Goal: Transaction & Acquisition: Purchase product/service

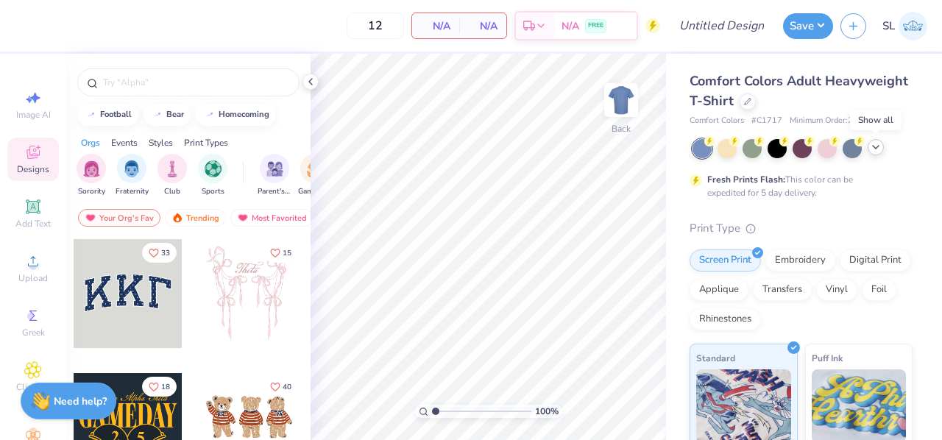
click at [880, 152] on icon at bounding box center [876, 147] width 12 height 12
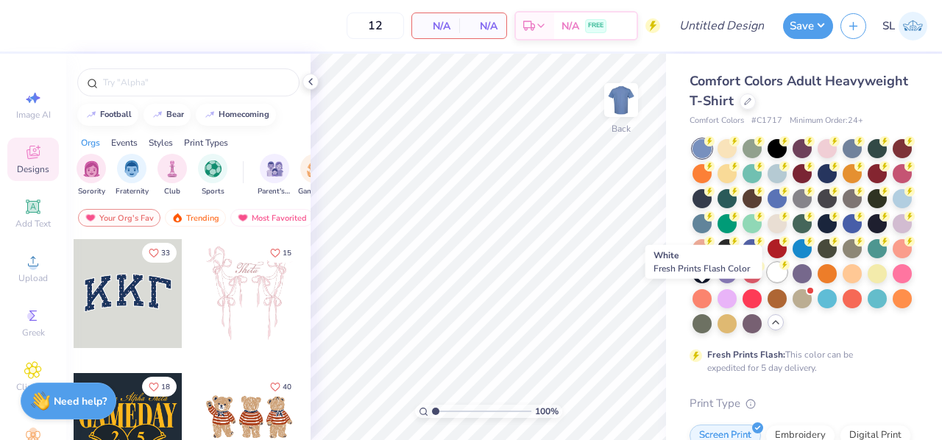
click at [767, 282] on div at bounding box center [776, 272] width 19 height 19
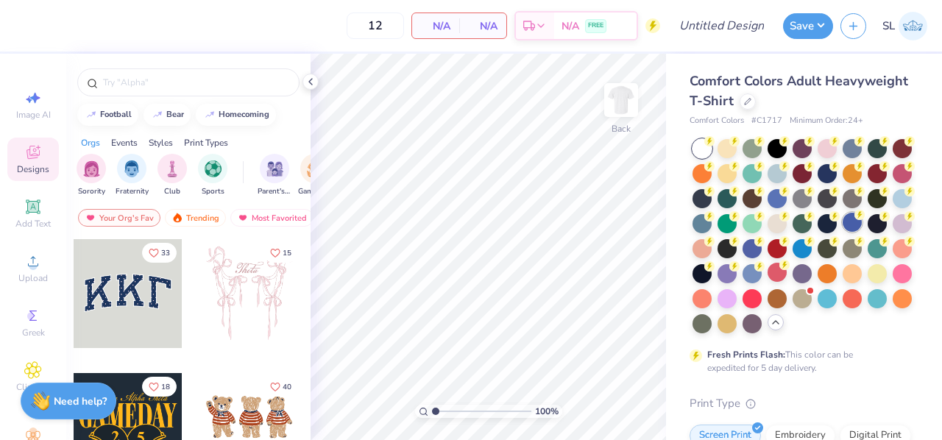
click at [842, 232] on div at bounding box center [851, 222] width 19 height 19
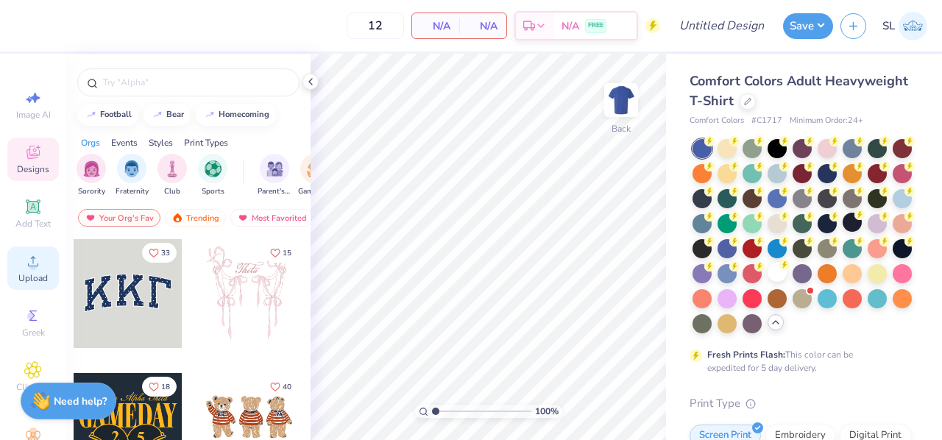
click at [29, 263] on circle at bounding box center [33, 266] width 8 height 8
click at [23, 271] on div "Upload" at bounding box center [32, 267] width 51 height 43
click at [24, 267] on icon at bounding box center [33, 261] width 18 height 18
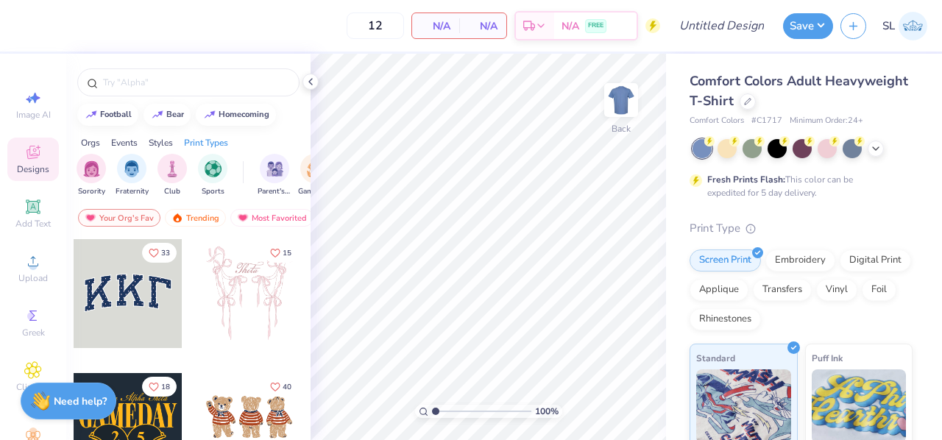
click at [17, 166] on span "Designs" at bounding box center [33, 169] width 32 height 12
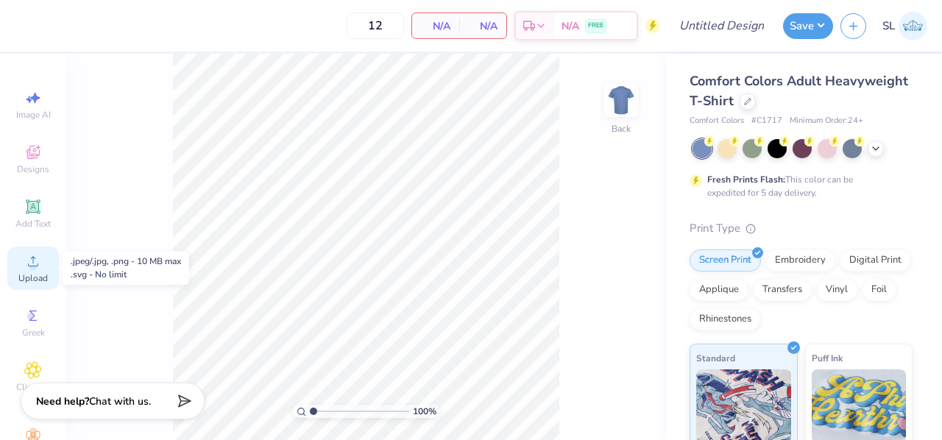
click at [35, 271] on div "Upload" at bounding box center [32, 267] width 51 height 43
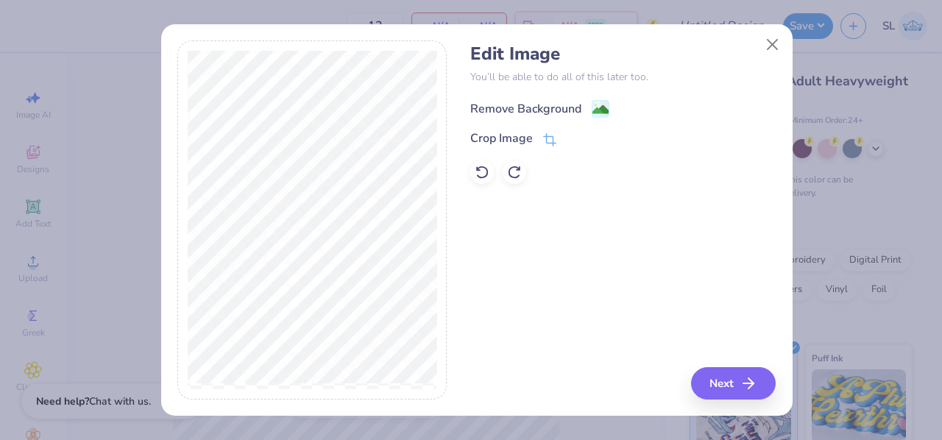
click at [544, 107] on div "Remove Background" at bounding box center [525, 109] width 111 height 18
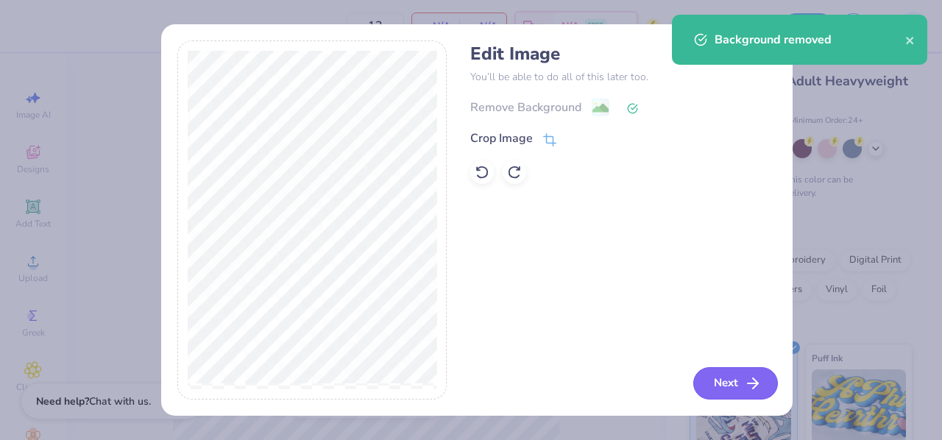
click at [737, 374] on button "Next" at bounding box center [735, 383] width 85 height 32
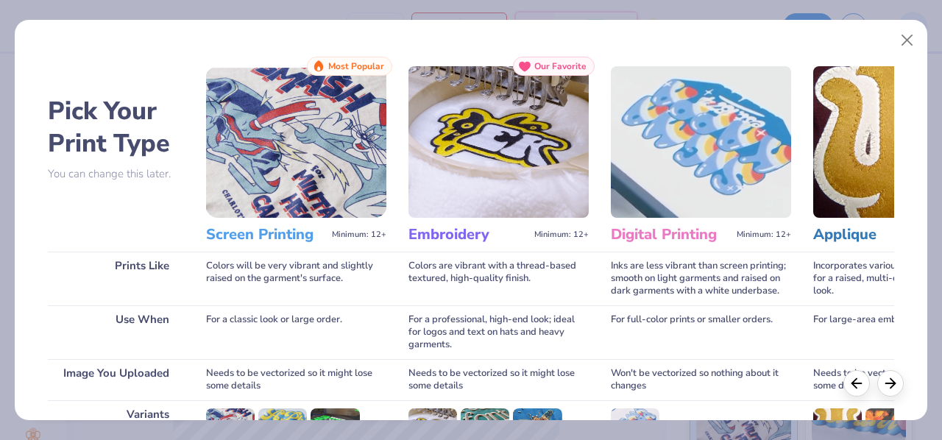
scroll to position [219, 0]
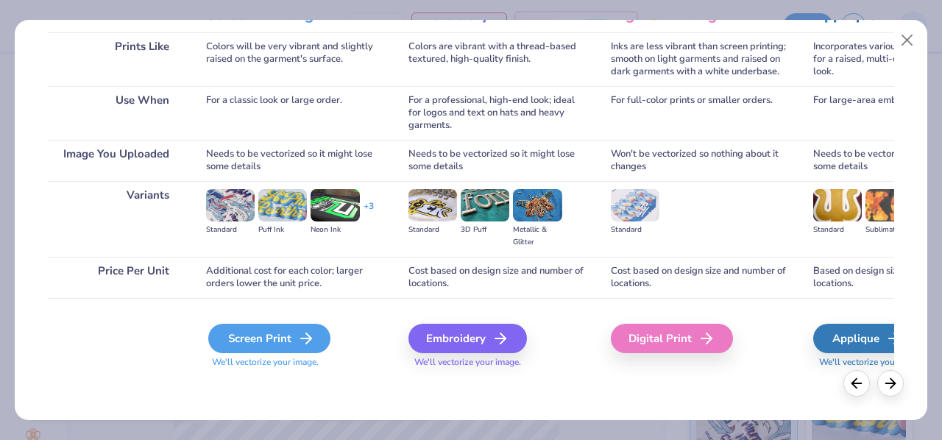
click at [276, 330] on div "Screen Print" at bounding box center [269, 338] width 122 height 29
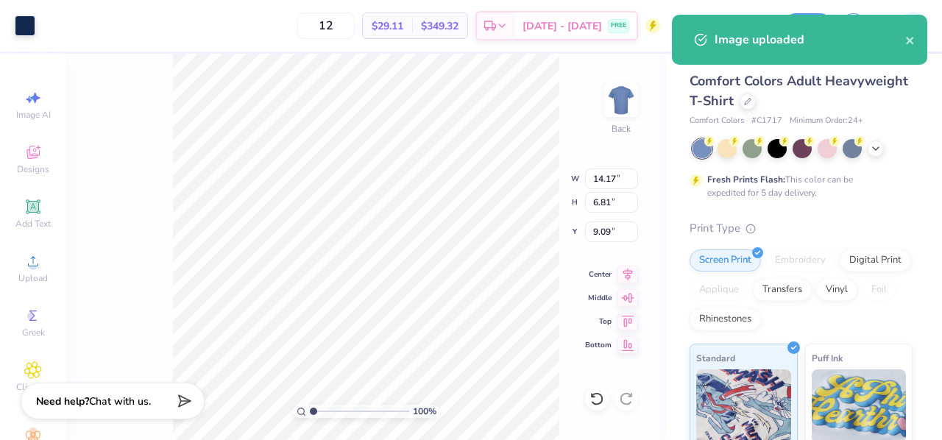
type input "3.00"
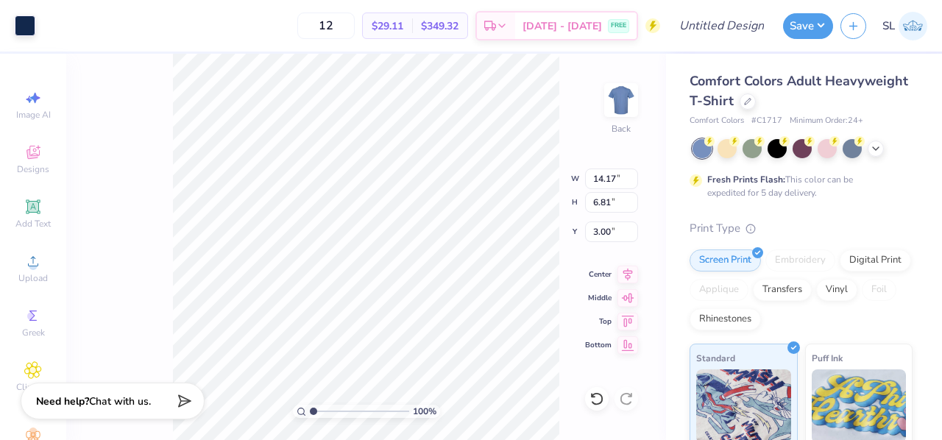
type input "10.48"
type input "5.04"
click at [879, 151] on icon at bounding box center [876, 147] width 12 height 12
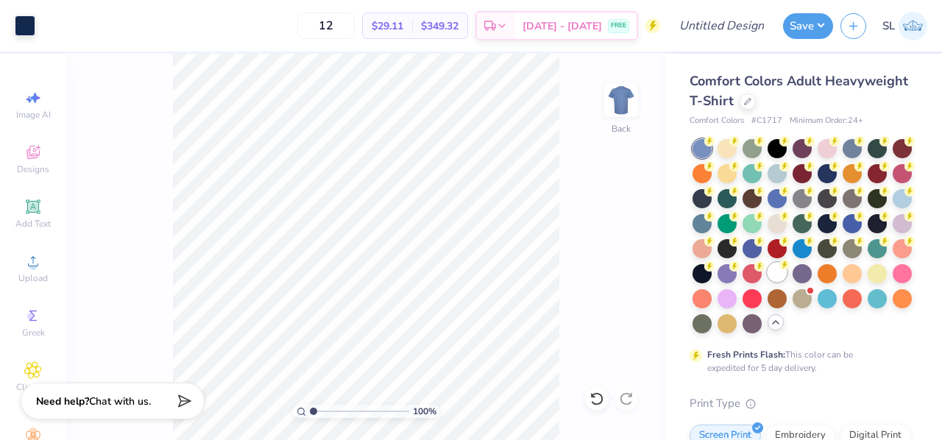
click at [767, 282] on div at bounding box center [776, 272] width 19 height 19
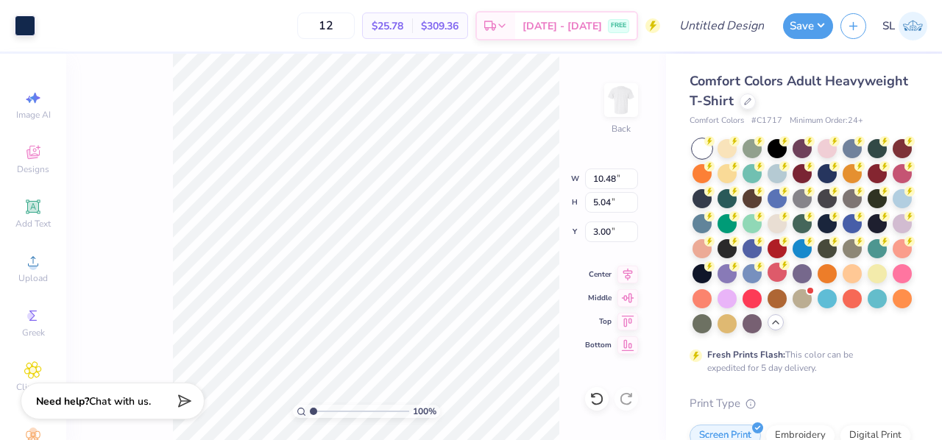
type input "7.01"
type input "3.37"
type input "10.19"
type input "4.90"
click at [403, 21] on span "$25.78" at bounding box center [387, 25] width 32 height 15
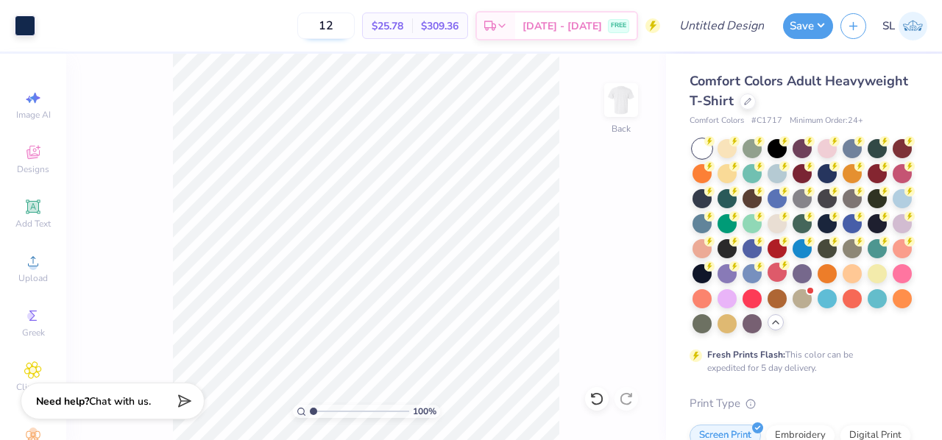
click at [355, 29] on input "12" at bounding box center [325, 26] width 57 height 26
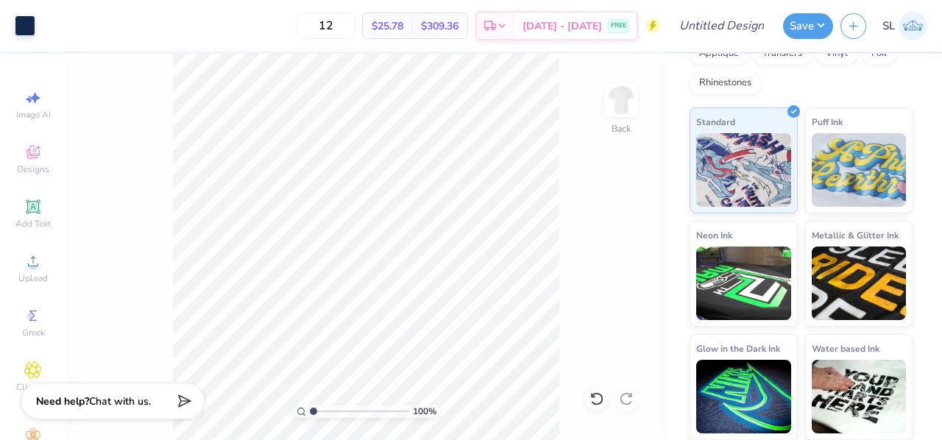
scroll to position [435, 0]
type input "6.63"
type input "3.19"
click at [537, 170] on div "100 % Back W 6.63 H 3.19 Y 3.00 Center Middle Top Bottom" at bounding box center [366, 247] width 600 height 386
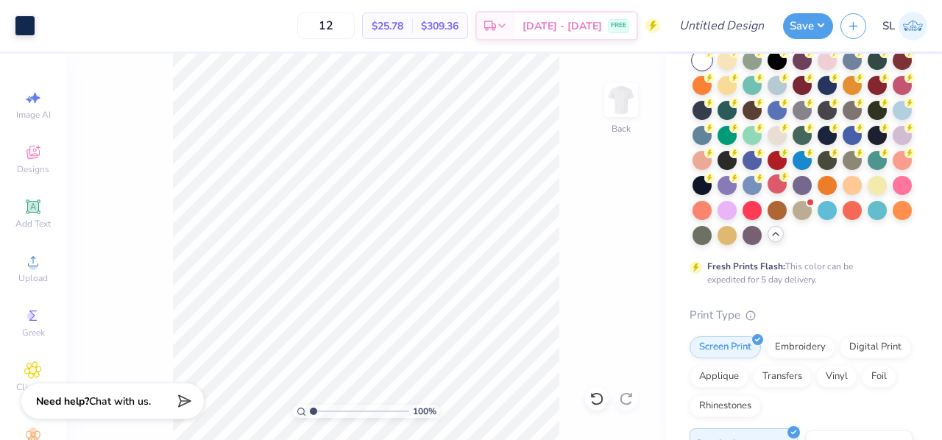
scroll to position [82, 0]
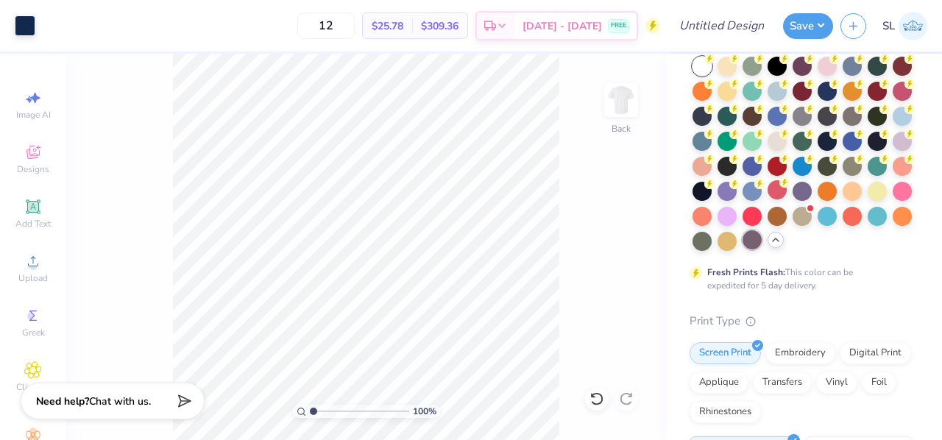
click at [742, 249] on div at bounding box center [751, 239] width 19 height 19
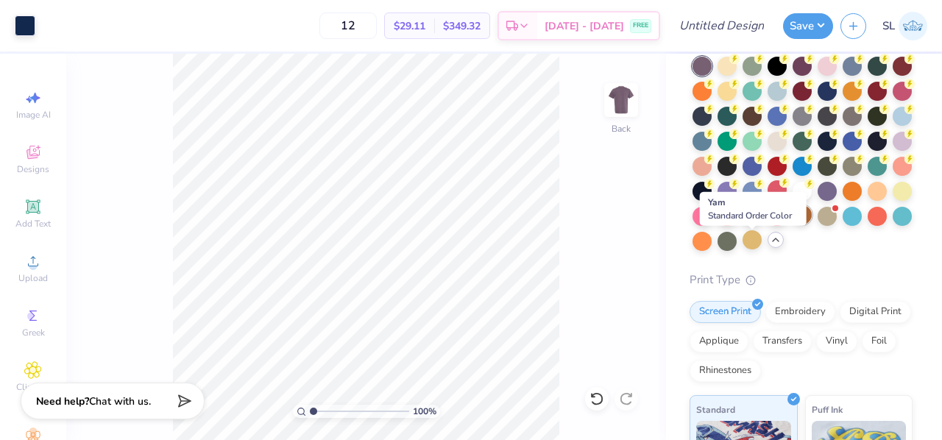
scroll to position [0, 0]
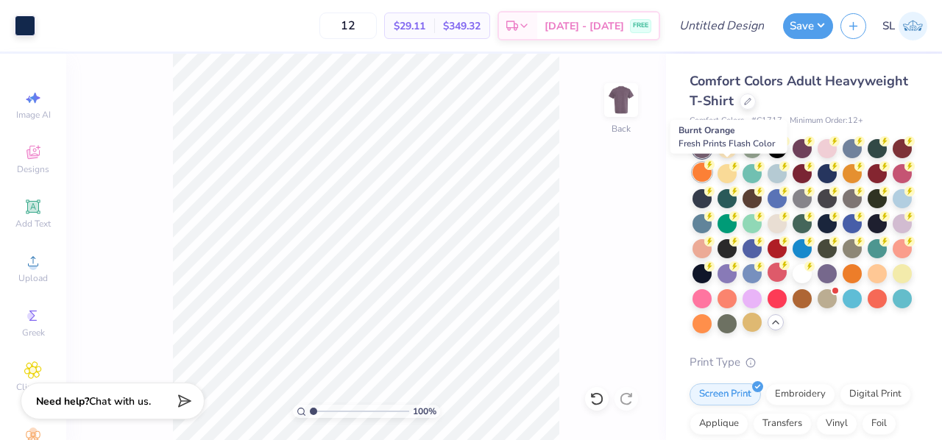
click at [711, 174] on div at bounding box center [701, 172] width 19 height 19
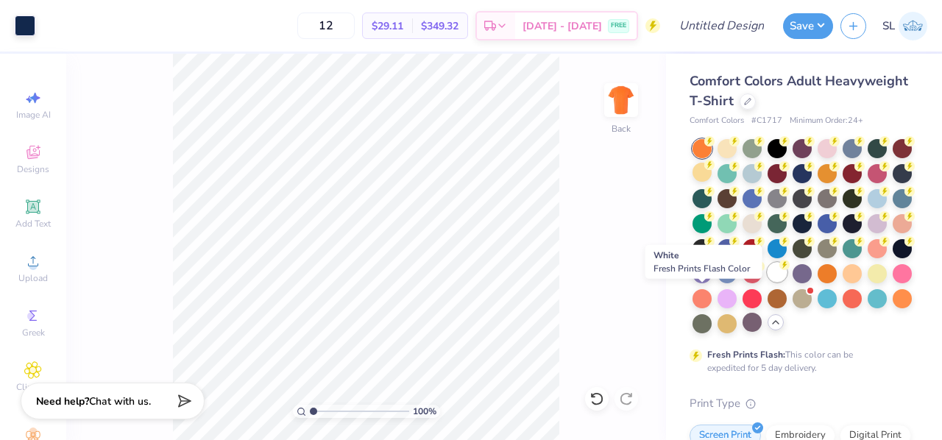
click at [767, 282] on div at bounding box center [776, 272] width 19 height 19
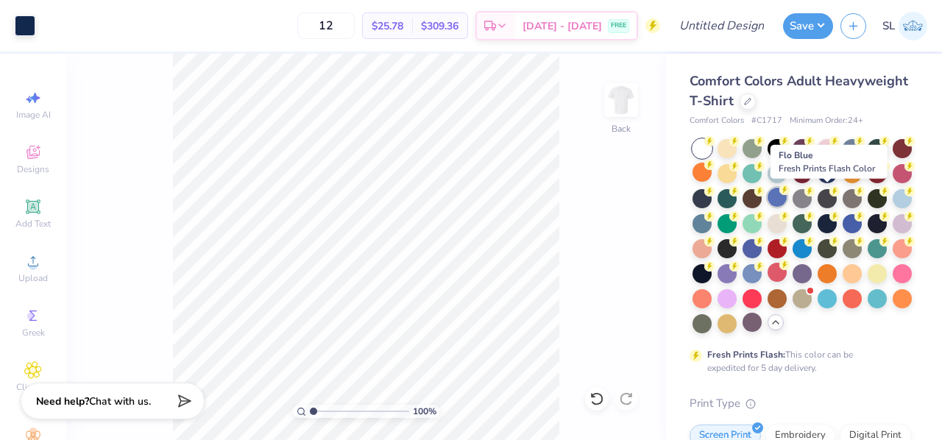
click at [786, 197] on div at bounding box center [776, 197] width 19 height 19
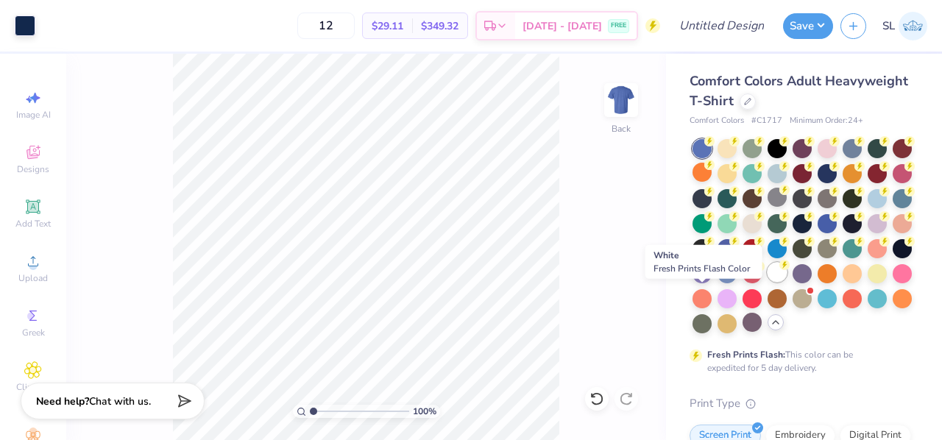
click at [767, 282] on div at bounding box center [776, 272] width 19 height 19
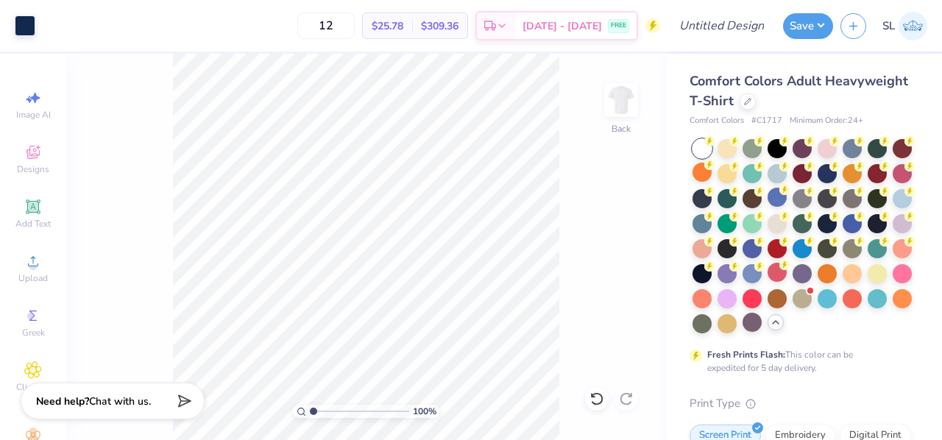
drag, startPoint x: 366, startPoint y: 23, endPoint x: 319, endPoint y: 21, distance: 46.4
click at [319, 21] on div "12 $25.78 Per Item $309.36 Total Est. Delivery Sep 9 - 12 FREE" at bounding box center [351, 25] width 617 height 51
click at [355, 26] on input "15" at bounding box center [325, 26] width 57 height 26
type input "12"
click at [751, 101] on icon at bounding box center [747, 99] width 7 height 7
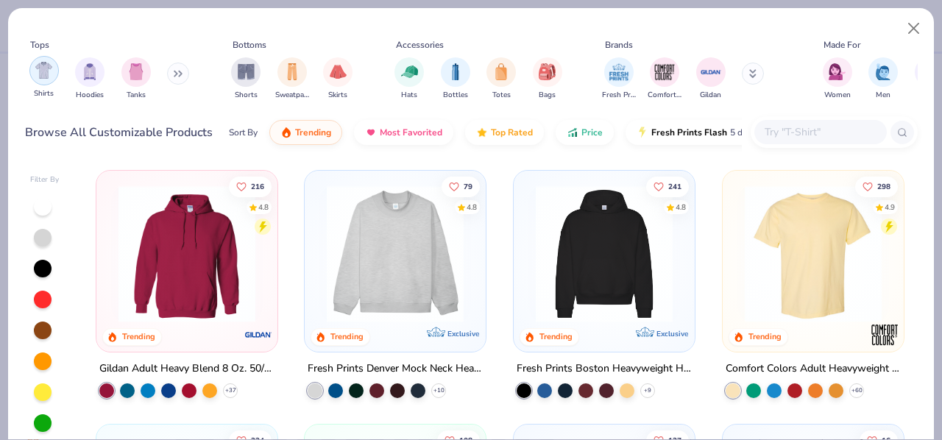
click at [37, 82] on div "filter for Shirts" at bounding box center [43, 70] width 29 height 29
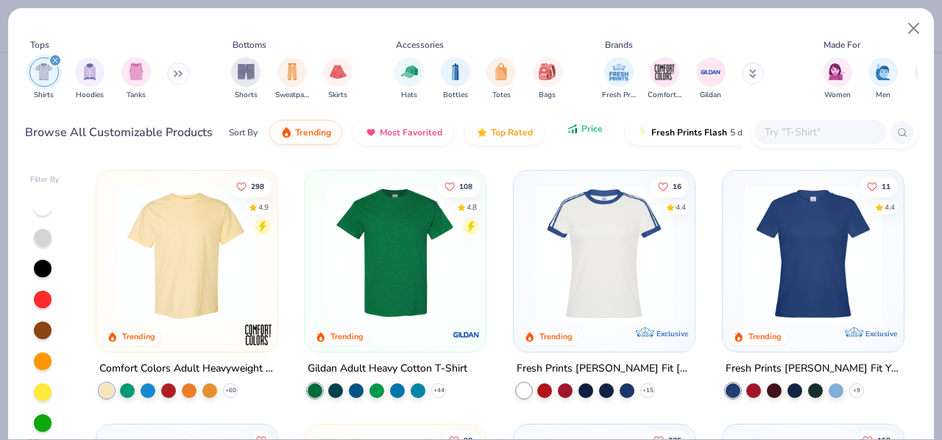
click at [589, 133] on span "Price" at bounding box center [591, 129] width 21 height 12
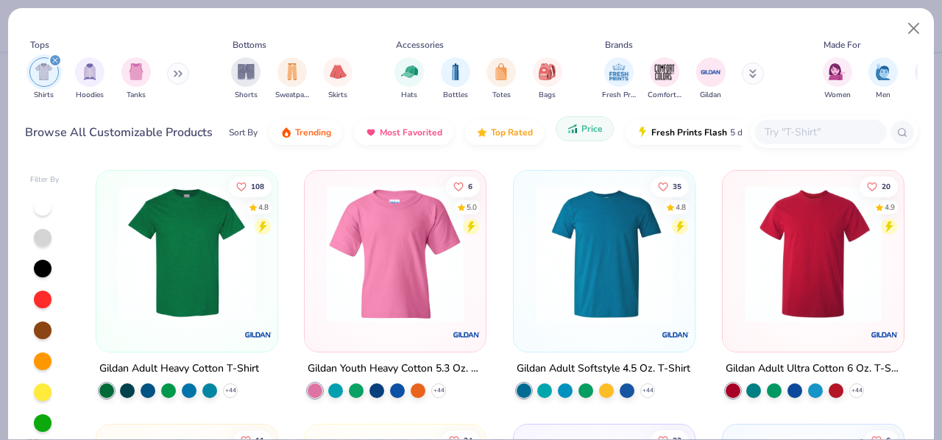
click at [581, 128] on span "Price" at bounding box center [591, 129] width 21 height 12
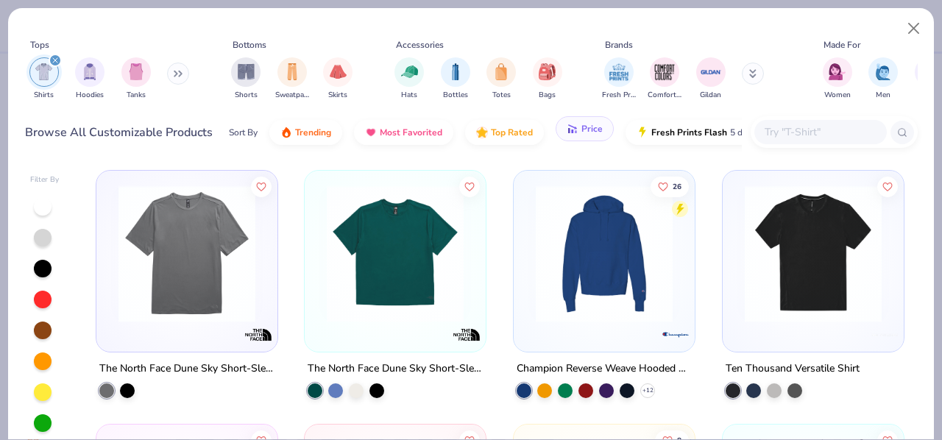
click at [581, 128] on span "Price" at bounding box center [591, 129] width 21 height 12
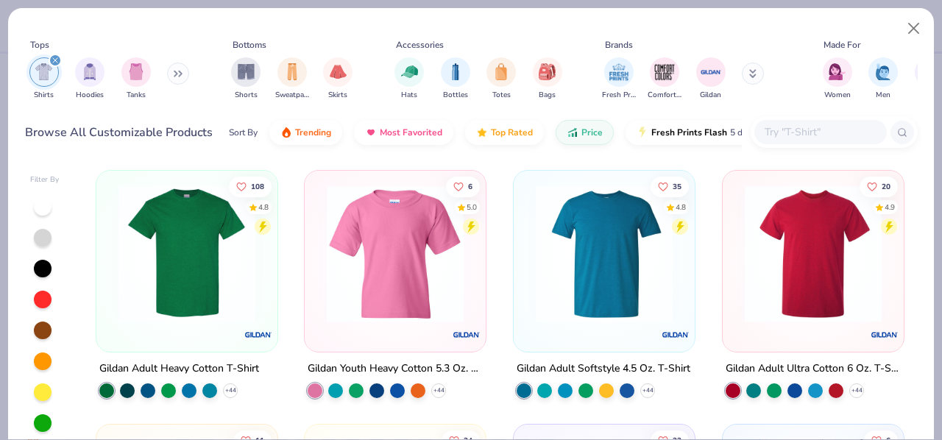
click at [205, 263] on img at bounding box center [187, 253] width 152 height 137
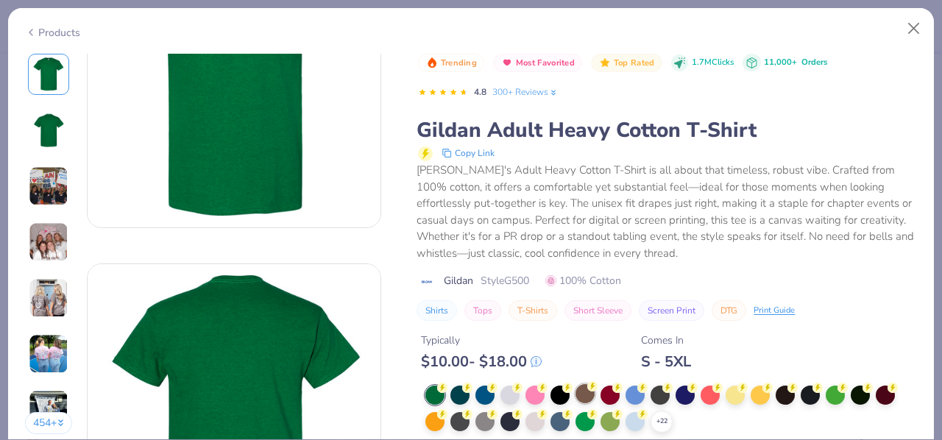
scroll to position [464, 0]
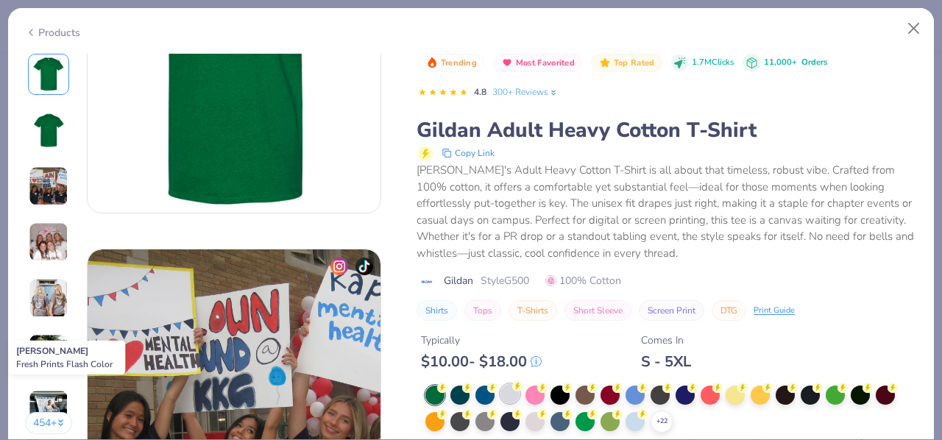
click at [502, 386] on div at bounding box center [509, 393] width 19 height 19
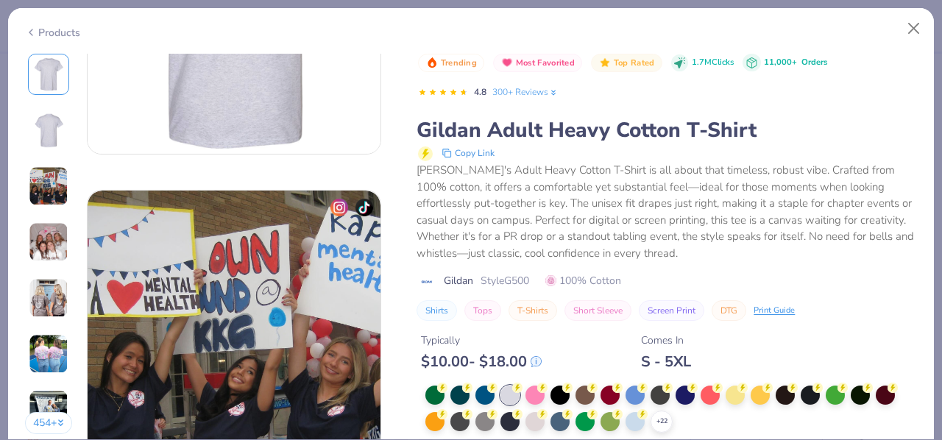
scroll to position [259, 0]
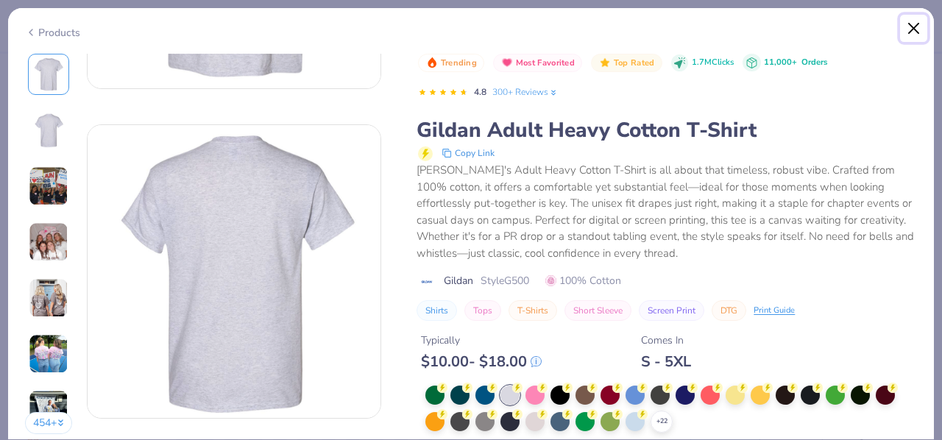
click at [909, 34] on button "Close" at bounding box center [914, 29] width 28 height 28
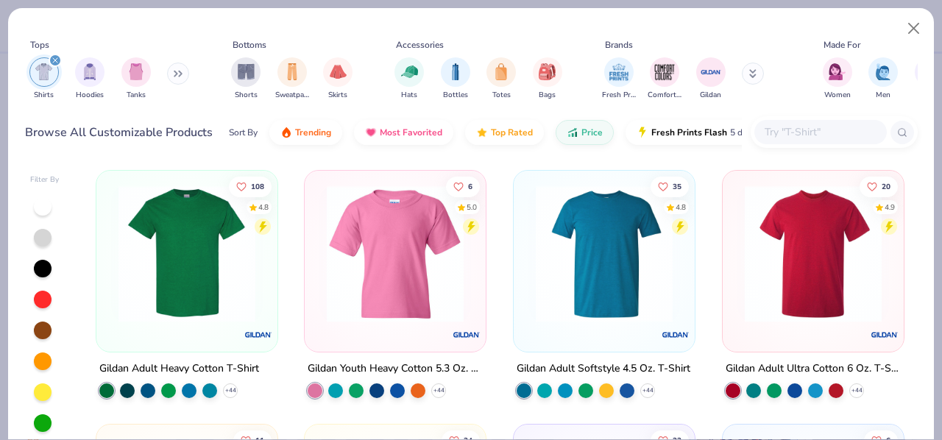
click at [196, 254] on img at bounding box center [187, 253] width 152 height 137
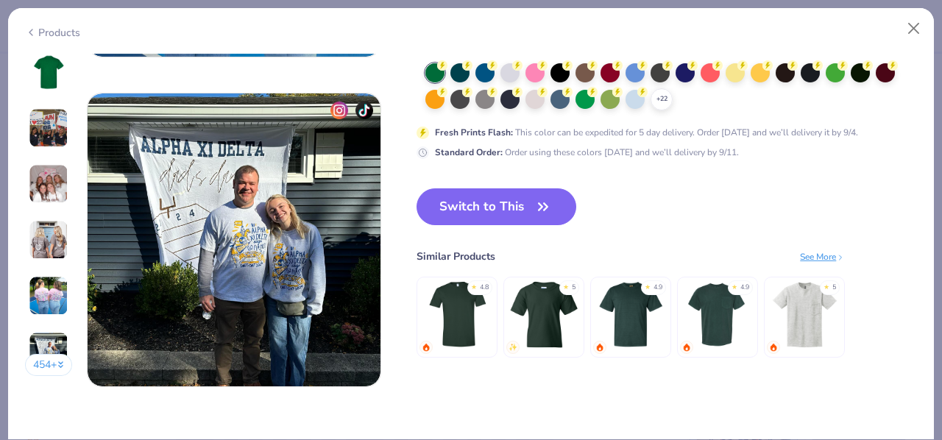
scroll to position [1932, 0]
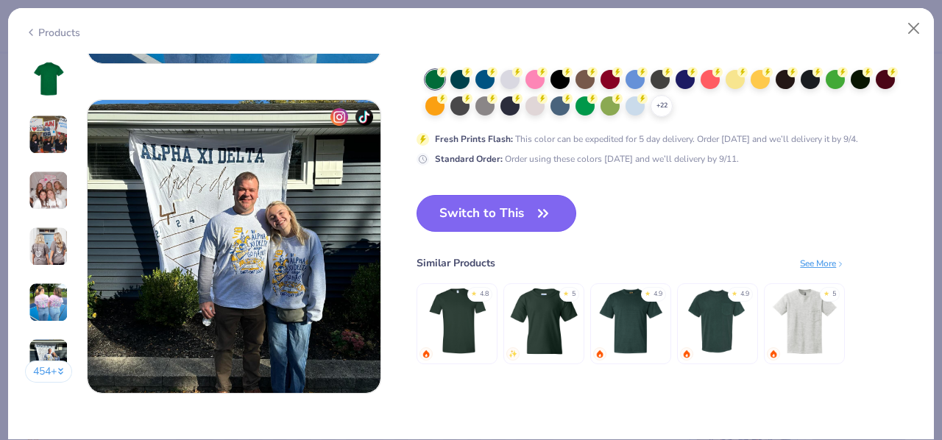
click at [484, 218] on button "Switch to This" at bounding box center [496, 213] width 160 height 37
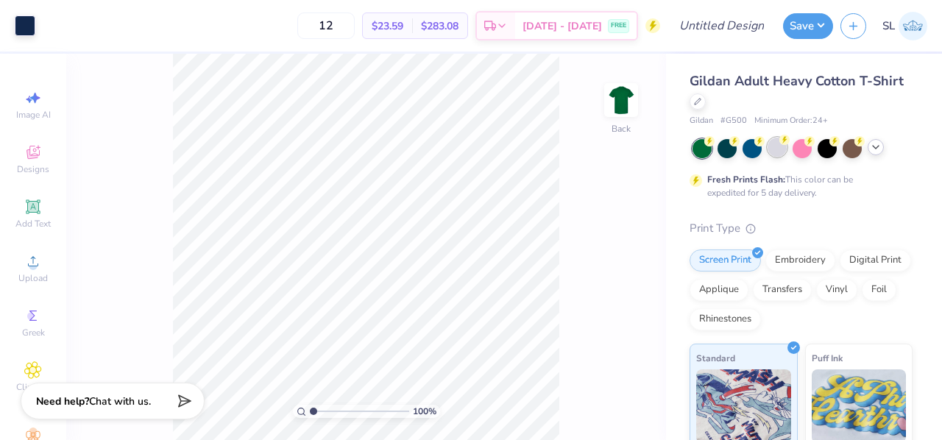
click at [778, 151] on div at bounding box center [776, 147] width 19 height 19
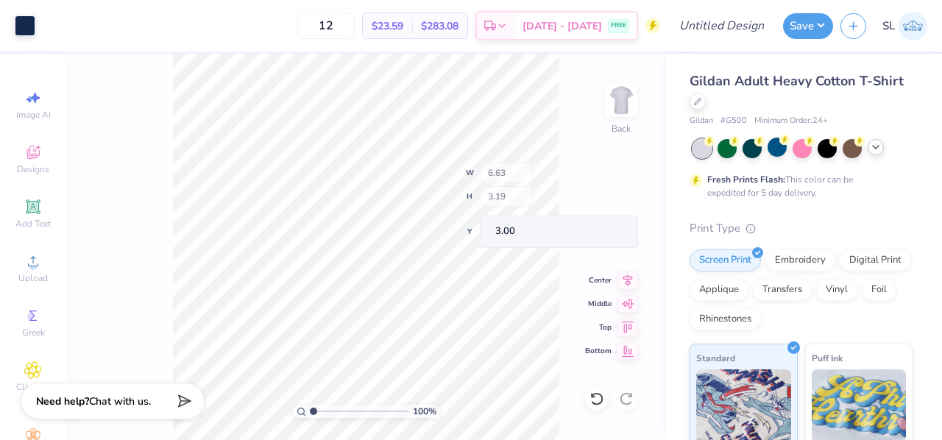
type input "3.00"
click at [881, 148] on icon at bounding box center [876, 147] width 12 height 12
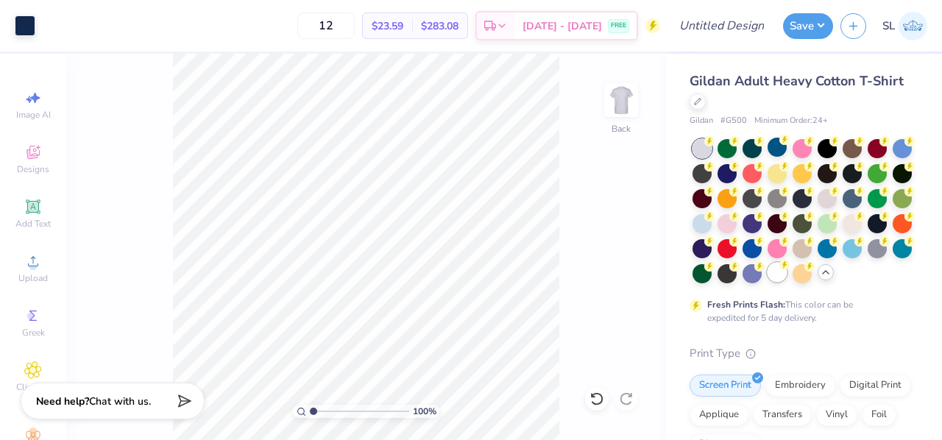
click at [767, 282] on div at bounding box center [776, 272] width 19 height 19
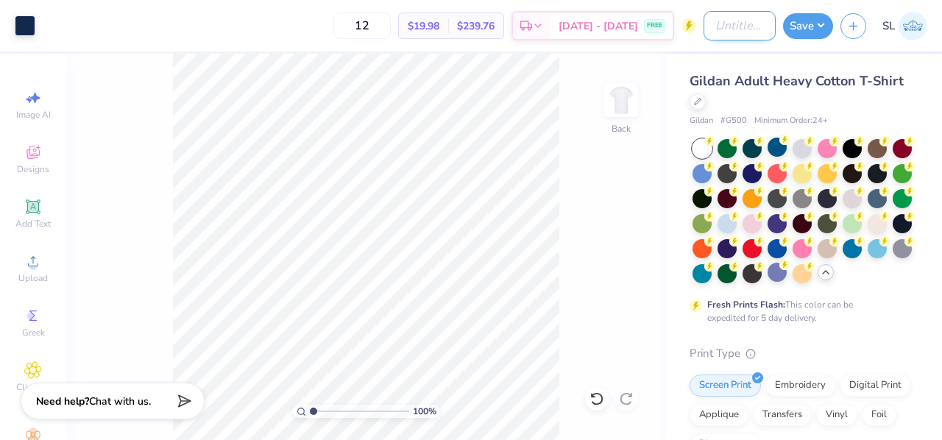
click at [703, 32] on input "Design Title" at bounding box center [739, 25] width 72 height 29
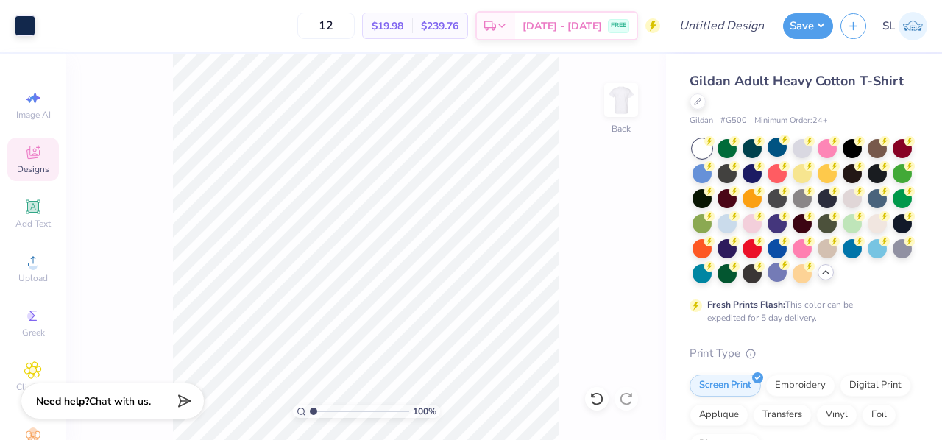
click at [26, 164] on span "Designs" at bounding box center [33, 169] width 32 height 12
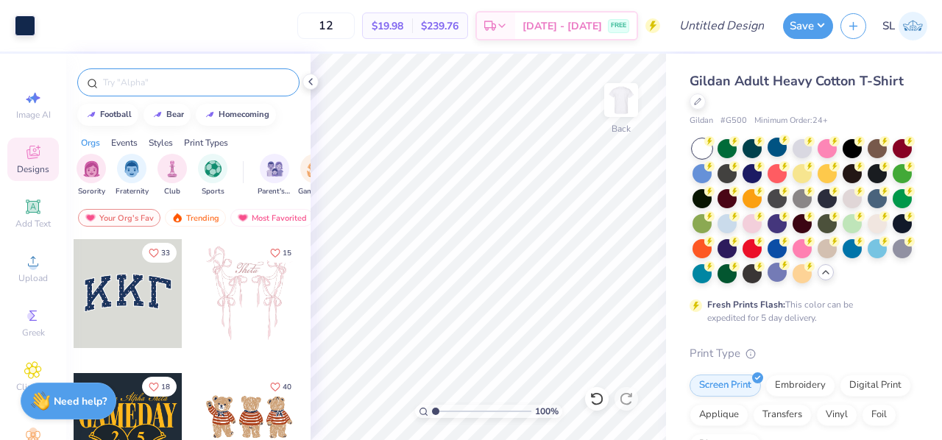
click at [154, 87] on input "text" at bounding box center [196, 82] width 188 height 15
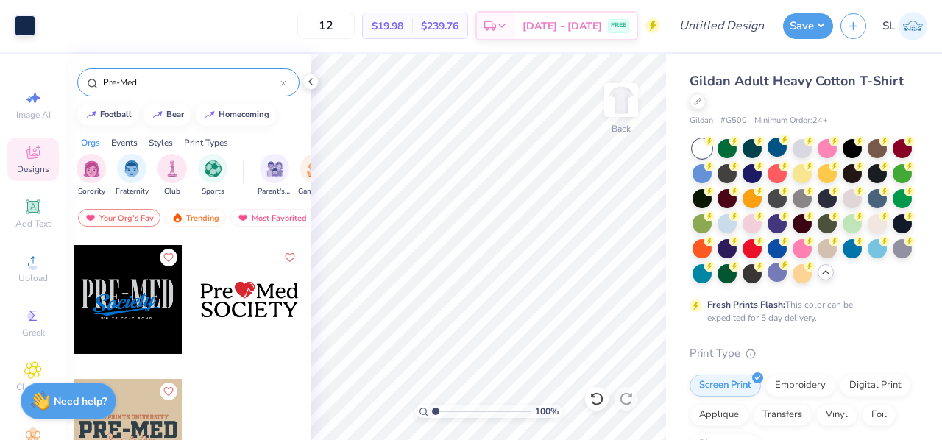
scroll to position [279, 0]
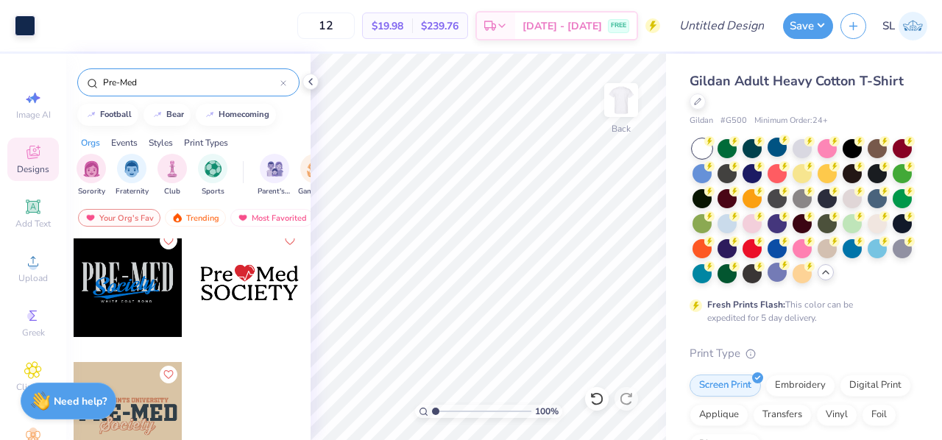
type input "Pre-Med"
click at [153, 416] on div at bounding box center [128, 416] width 109 height 109
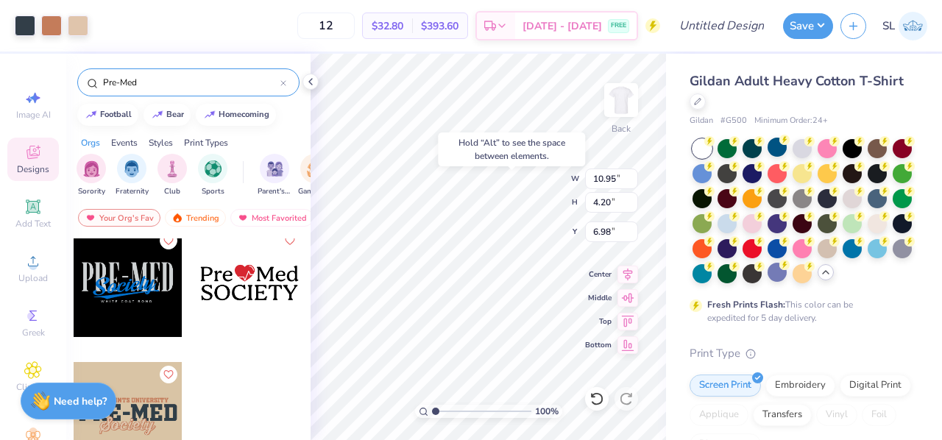
type input "6.98"
click at [305, 73] on div "Pre-Med" at bounding box center [188, 79] width 244 height 50
click at [312, 80] on icon at bounding box center [311, 82] width 12 height 12
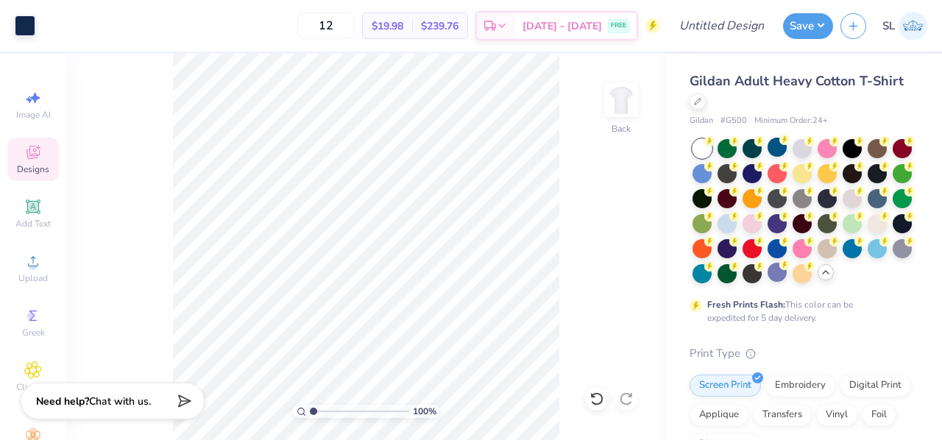
click at [149, 186] on div "100 % Back" at bounding box center [366, 247] width 600 height 386
click at [50, 171] on div "Designs" at bounding box center [32, 159] width 51 height 43
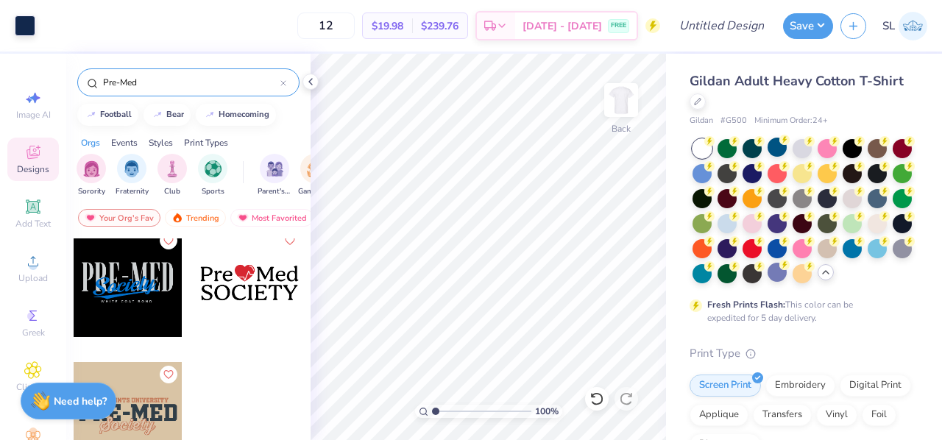
scroll to position [0, 0]
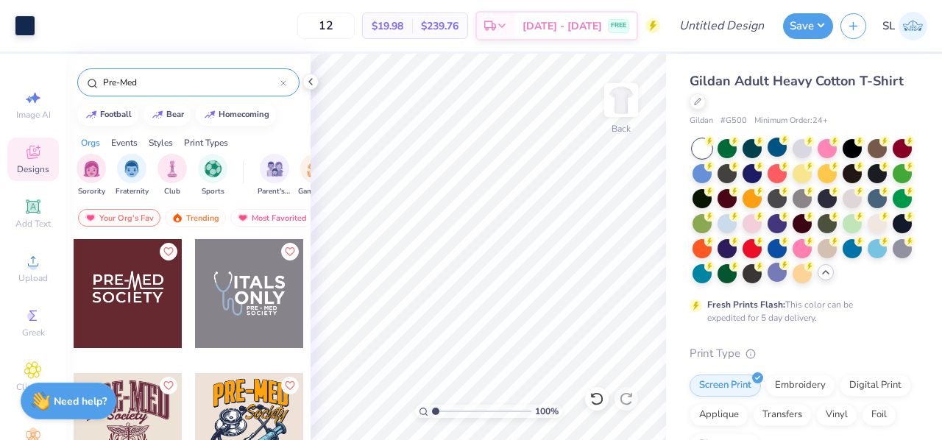
drag, startPoint x: 151, startPoint y: 88, endPoint x: 63, endPoint y: 85, distance: 87.6
click at [63, 85] on div "Art colors 12 $19.98 Per Item $239.76 Total Est. Delivery Sep 9 - 12 FREE Desig…" at bounding box center [471, 220] width 942 height 440
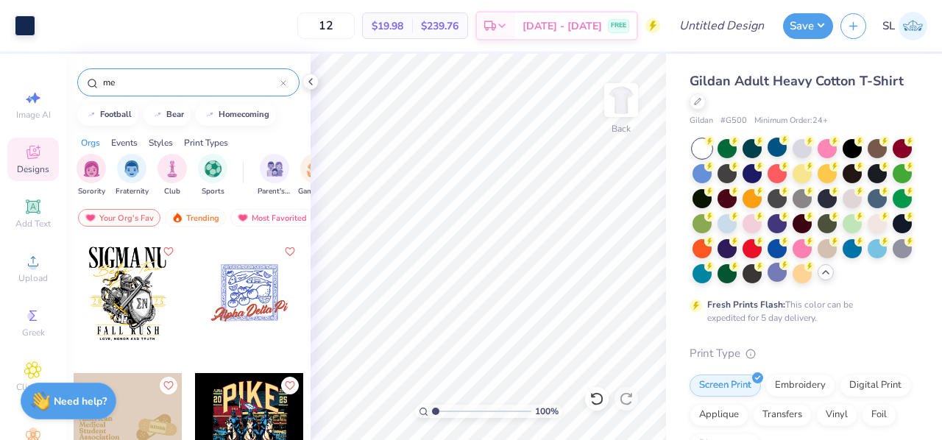
type input "m"
type input "o"
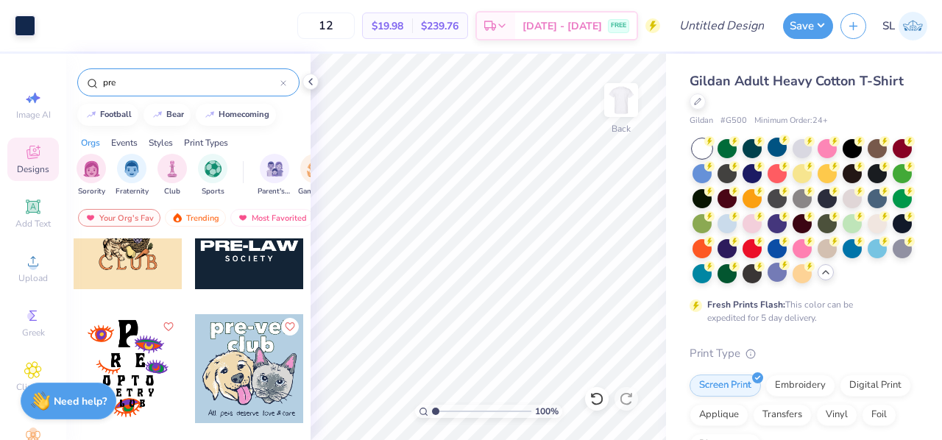
scroll to position [1216, 0]
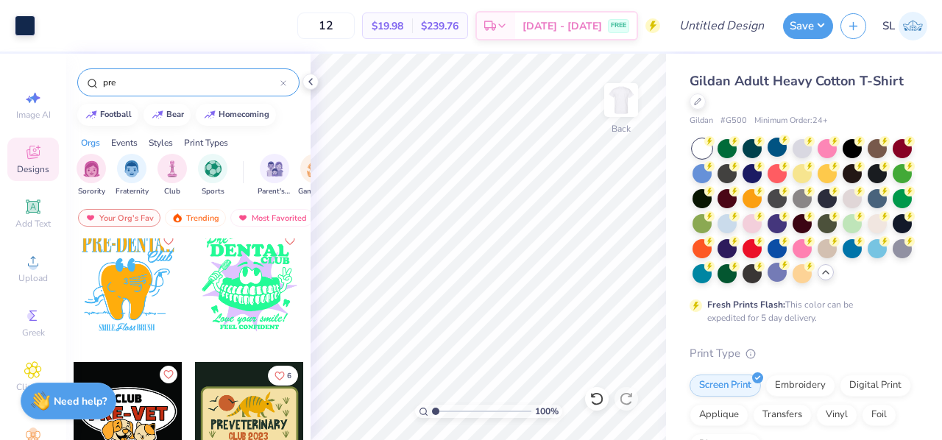
click at [107, 83] on input "pre" at bounding box center [191, 82] width 179 height 15
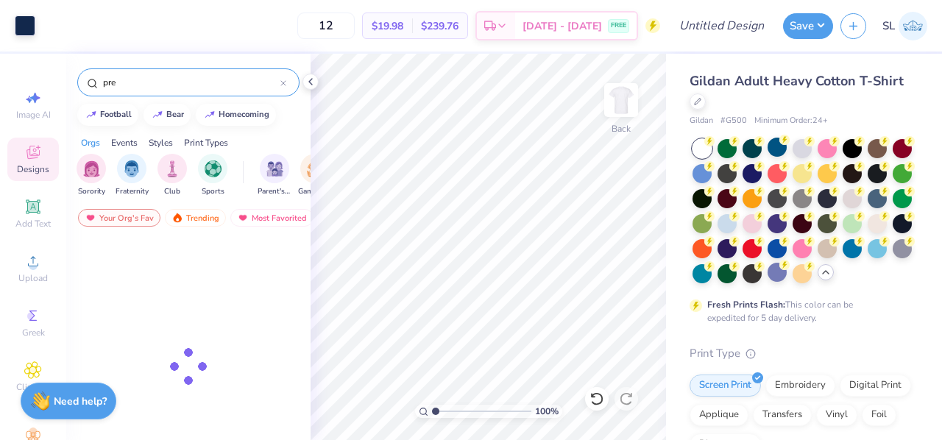
click at [107, 83] on input "pre" at bounding box center [191, 82] width 179 height 15
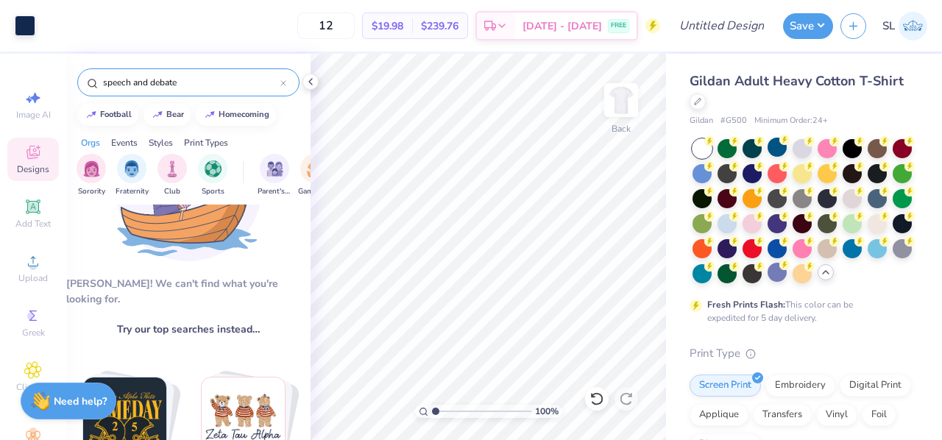
scroll to position [0, 0]
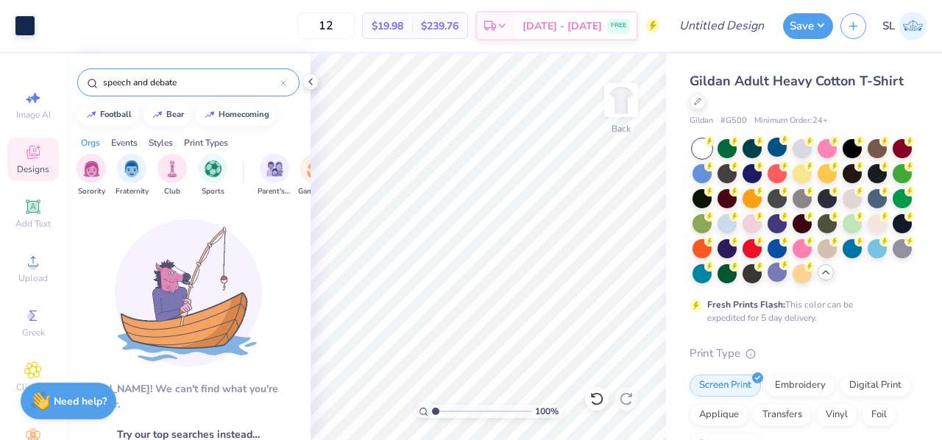
drag, startPoint x: 135, startPoint y: 77, endPoint x: 222, endPoint y: 85, distance: 87.1
click at [222, 85] on input "speech and debate" at bounding box center [191, 82] width 179 height 15
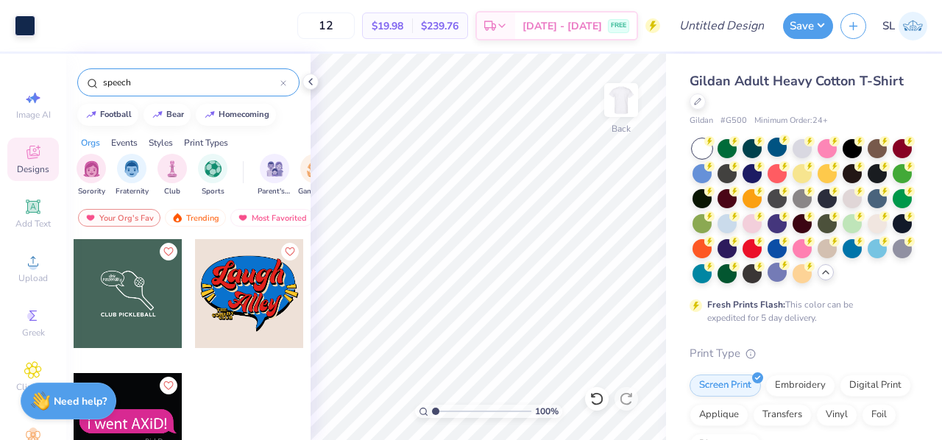
drag, startPoint x: 222, startPoint y: 85, endPoint x: 226, endPoint y: 277, distance: 192.8
click at [226, 277] on div "speech football bear homecoming Orgs Events Styles Print Types Sorority Fratern…" at bounding box center [188, 274] width 244 height 441
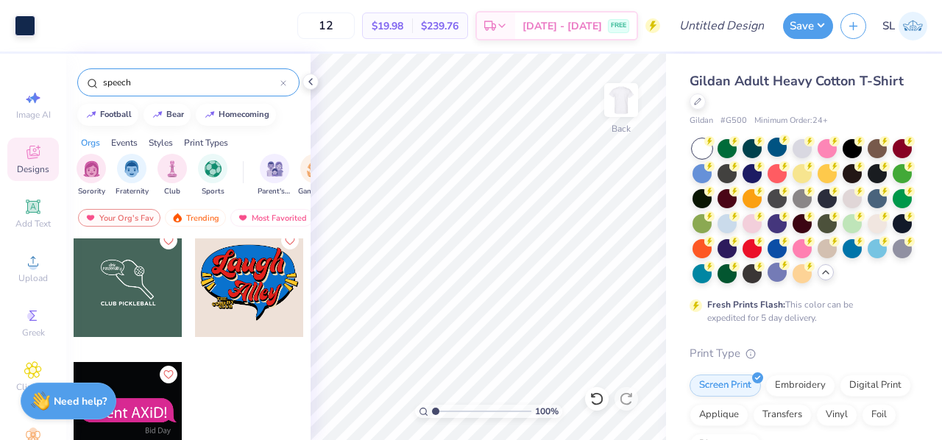
type input "speech"
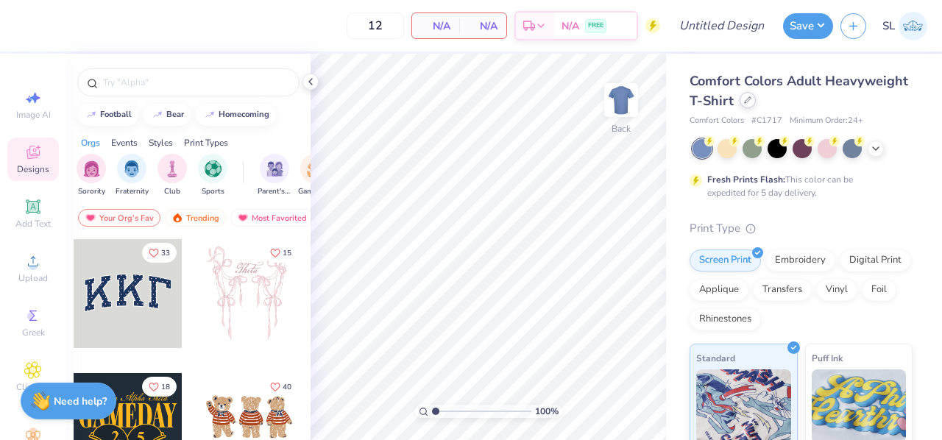
click at [755, 107] on div at bounding box center [747, 100] width 16 height 16
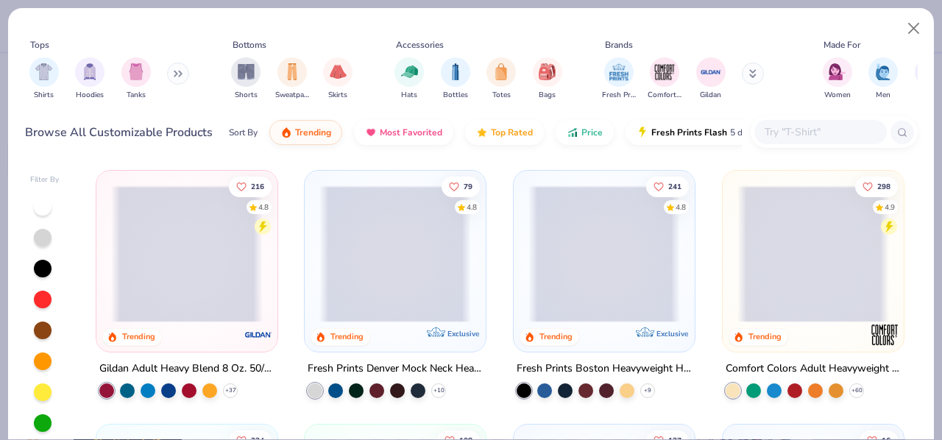
click at [177, 76] on icon at bounding box center [175, 73] width 2 height 5
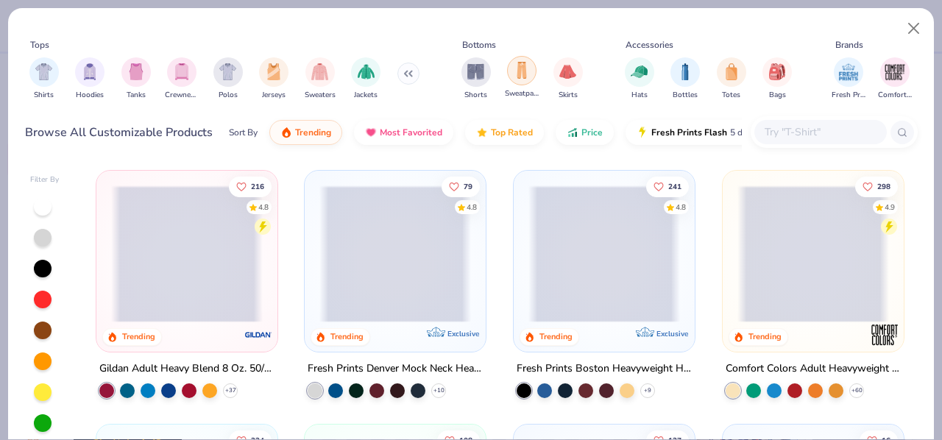
click at [516, 71] on img "filter for Sweatpants" at bounding box center [521, 70] width 16 height 17
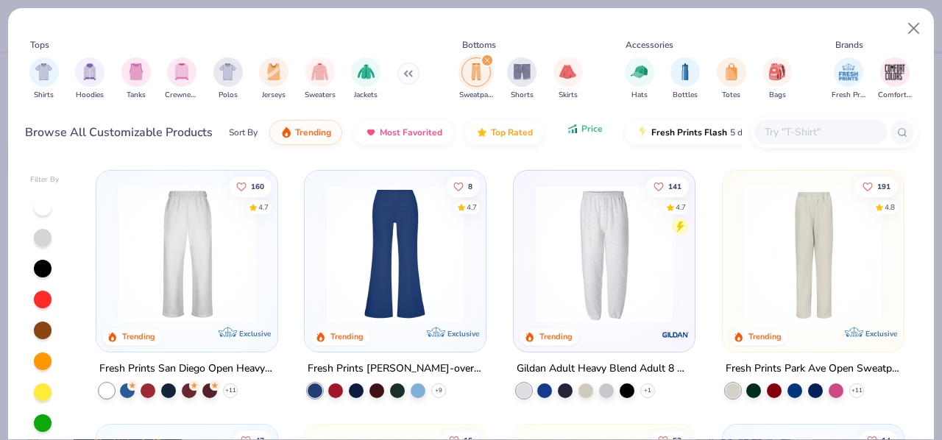
click at [574, 138] on button "Price" at bounding box center [584, 128] width 58 height 25
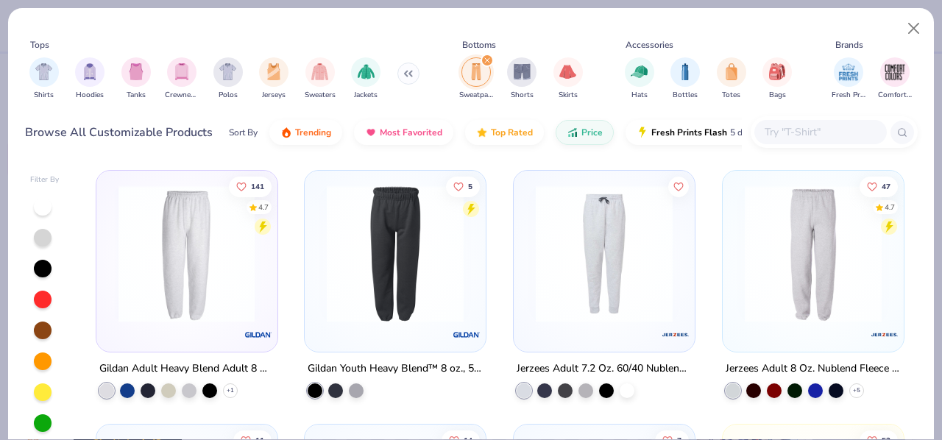
click at [185, 252] on img at bounding box center [187, 253] width 152 height 137
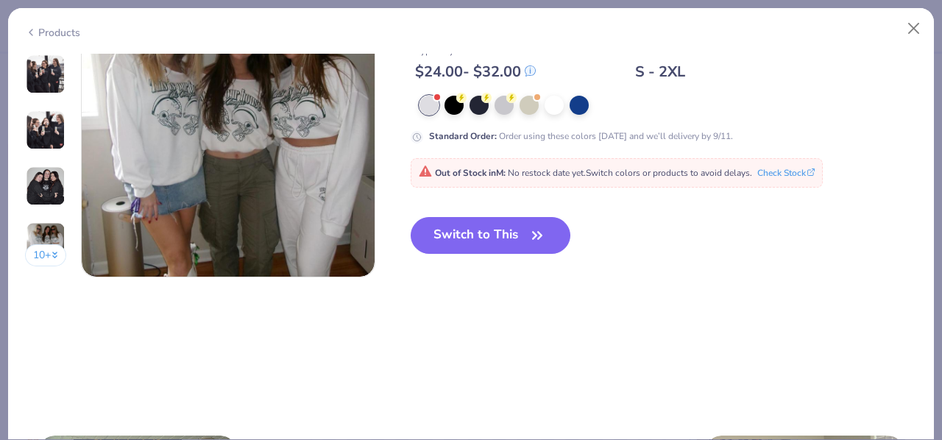
scroll to position [2074, 0]
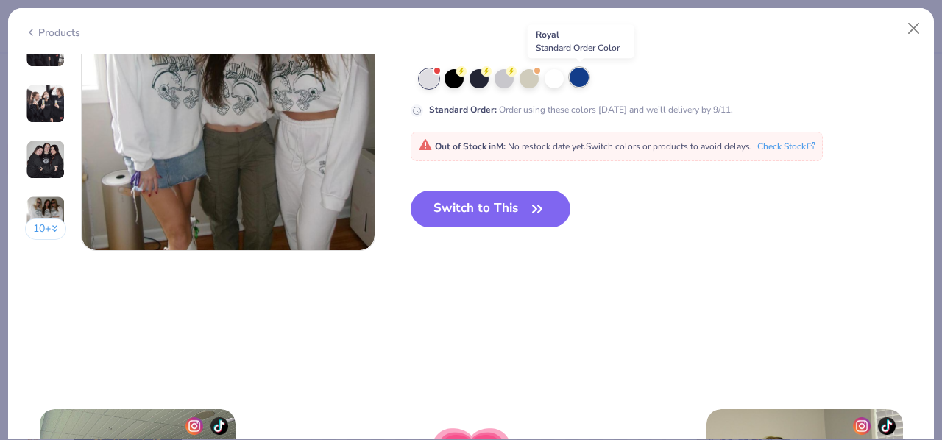
click at [577, 82] on div at bounding box center [578, 77] width 19 height 19
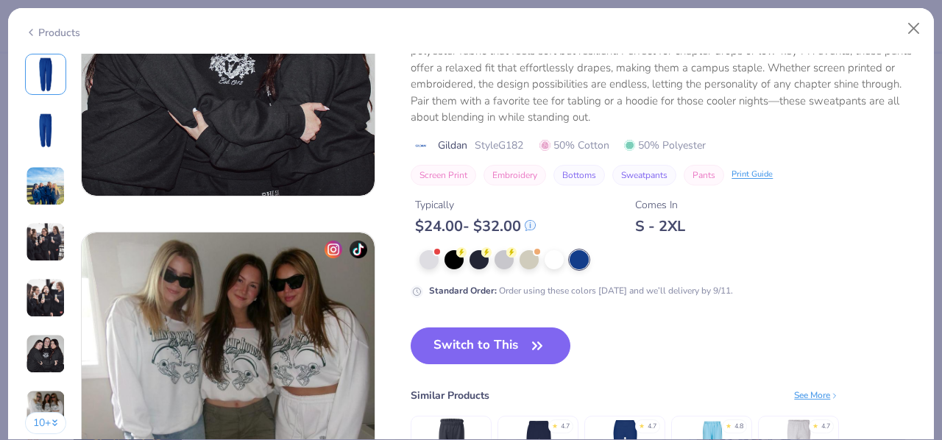
scroll to position [1785, 0]
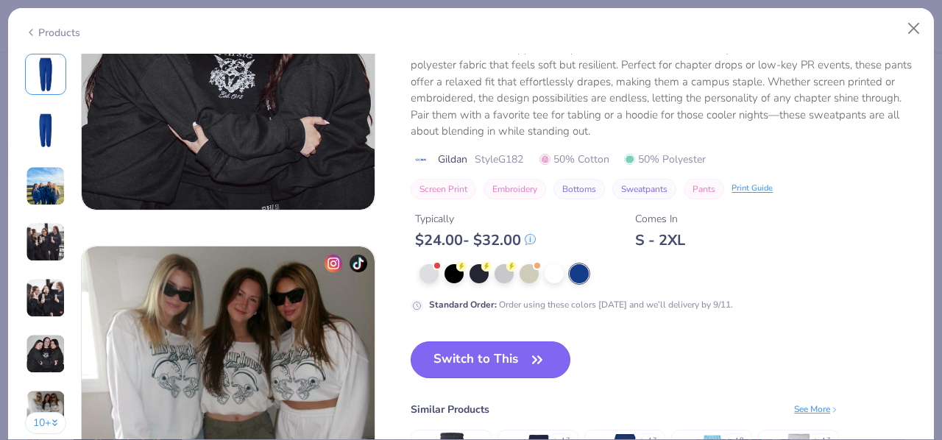
click at [494, 358] on button "Switch to This" at bounding box center [490, 359] width 160 height 37
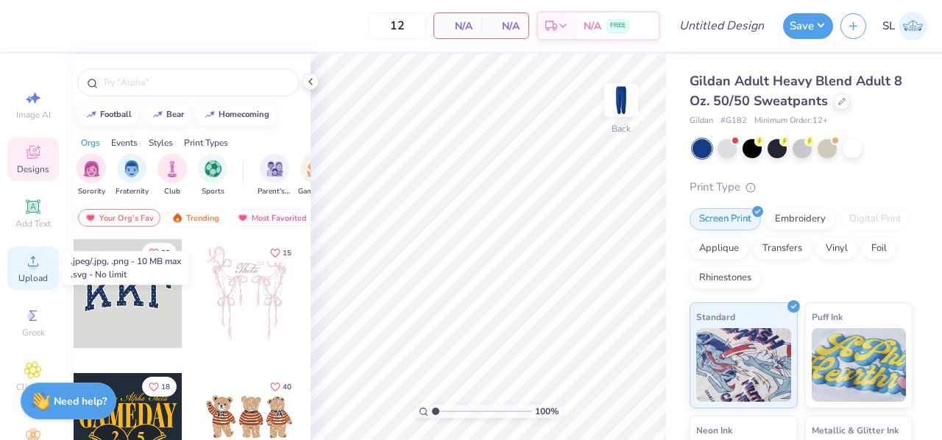
click at [13, 267] on div "Upload" at bounding box center [32, 267] width 51 height 43
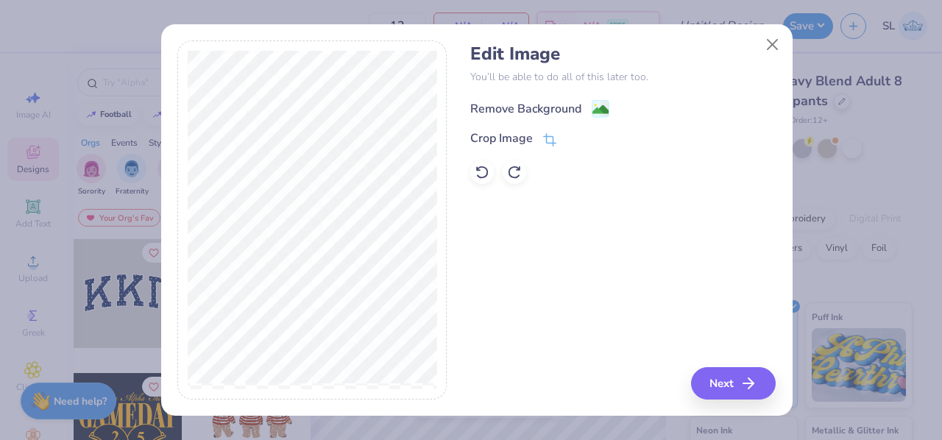
click at [494, 104] on div "Remove Background" at bounding box center [525, 109] width 111 height 18
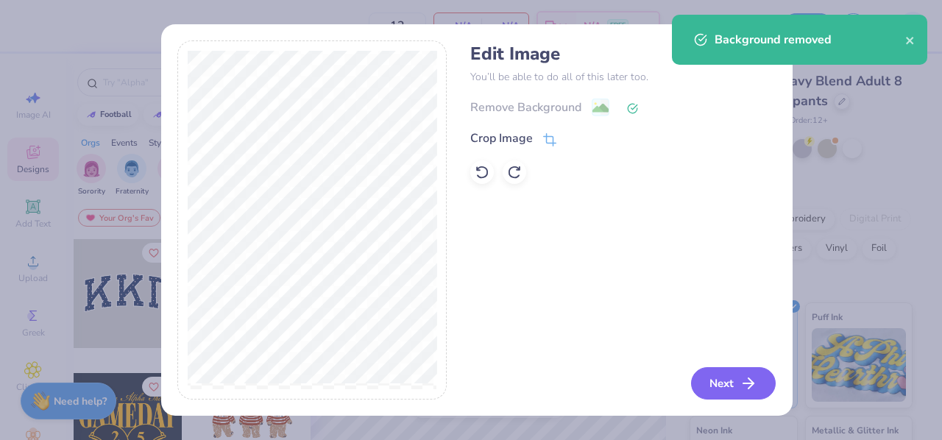
click at [719, 385] on button "Next" at bounding box center [733, 383] width 85 height 32
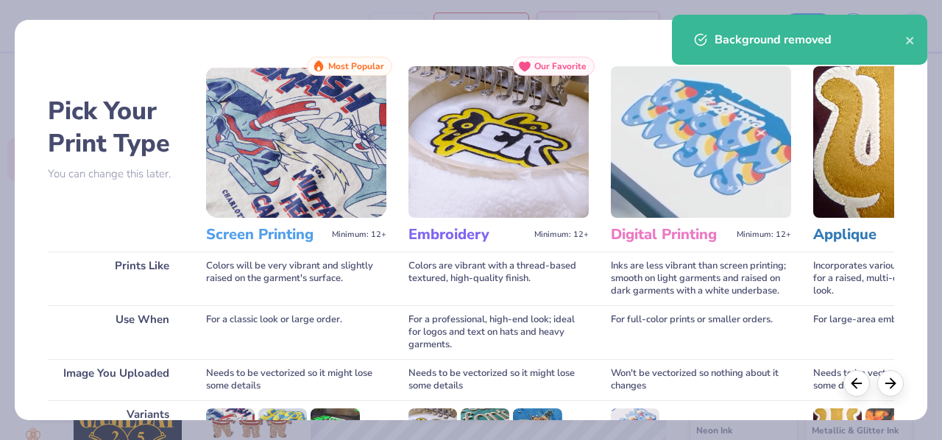
scroll to position [219, 0]
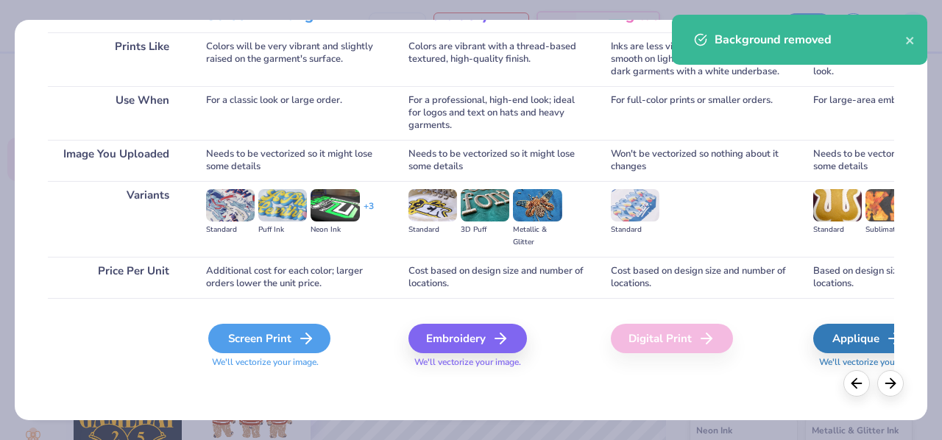
click at [268, 348] on div "Screen Print" at bounding box center [269, 338] width 122 height 29
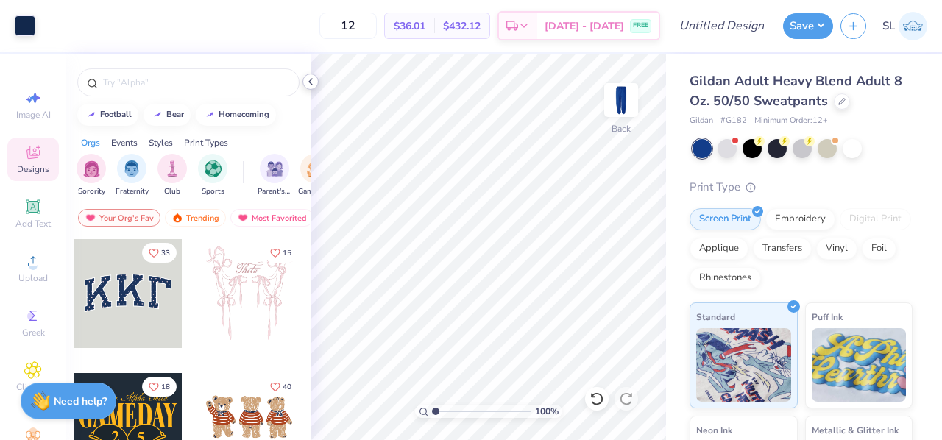
click at [309, 88] on div at bounding box center [310, 82] width 16 height 16
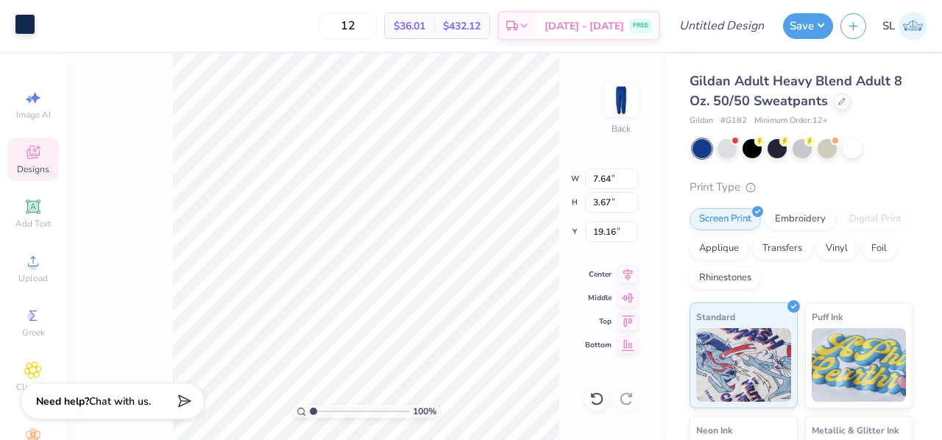
click at [24, 21] on div at bounding box center [25, 24] width 21 height 21
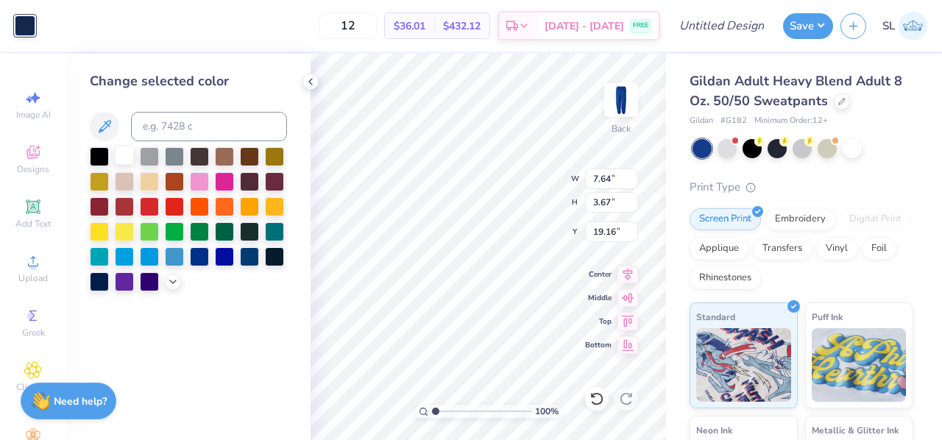
click at [121, 153] on div at bounding box center [124, 155] width 19 height 19
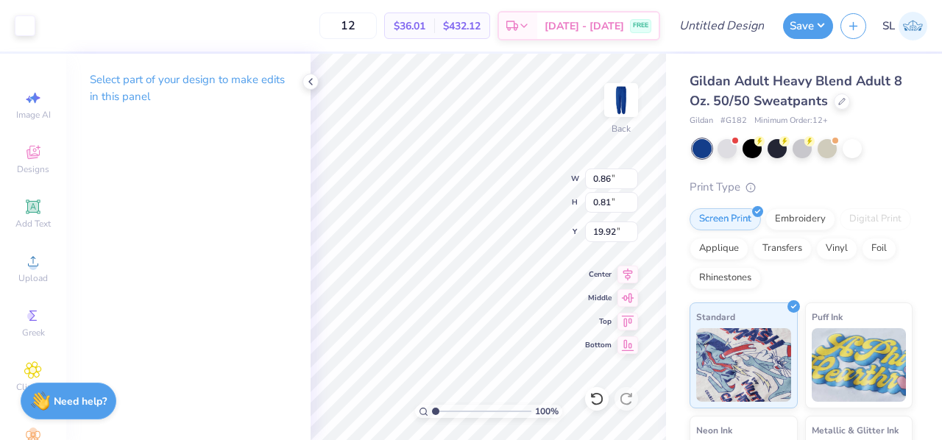
type input "0.56"
type input "0.53"
click at [310, 82] on icon at bounding box center [311, 82] width 12 height 12
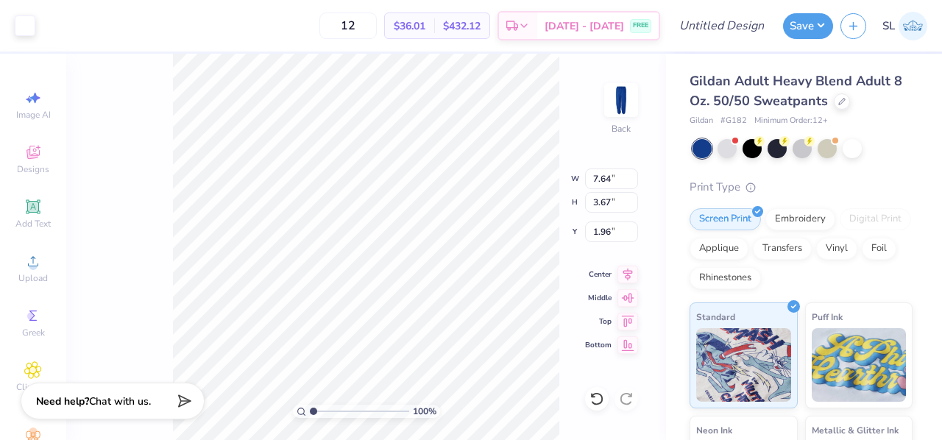
type input "1.96"
type input "5.17"
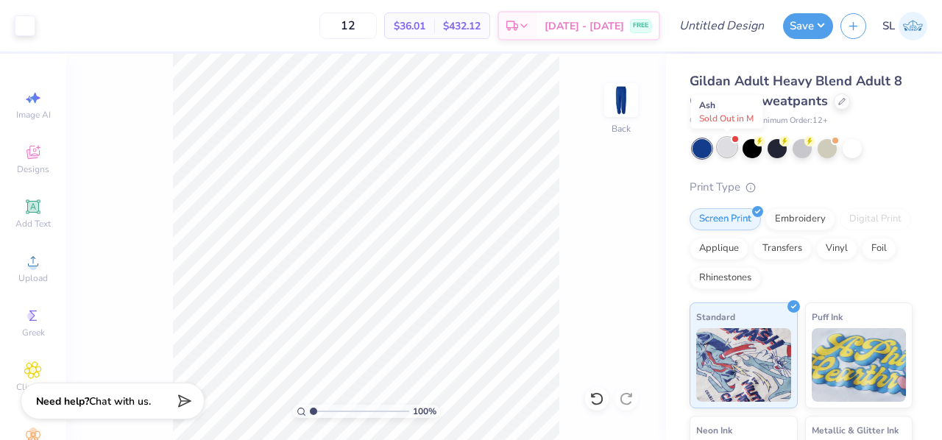
click at [724, 147] on div at bounding box center [726, 147] width 19 height 19
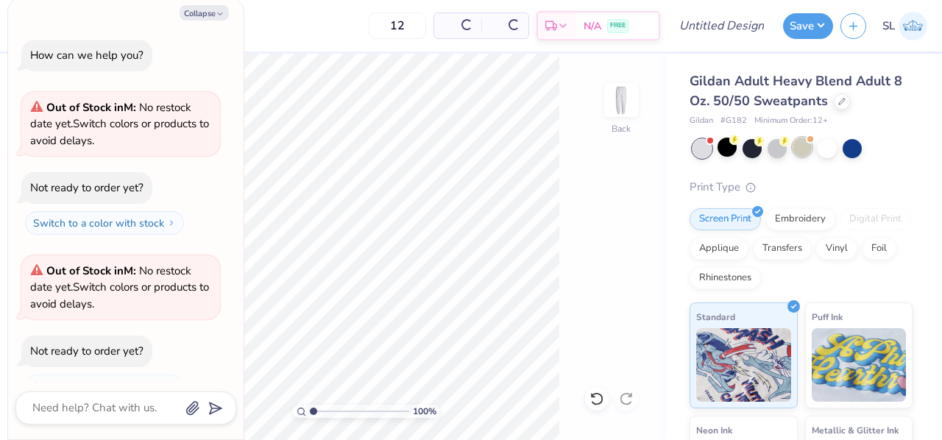
scroll to position [25, 0]
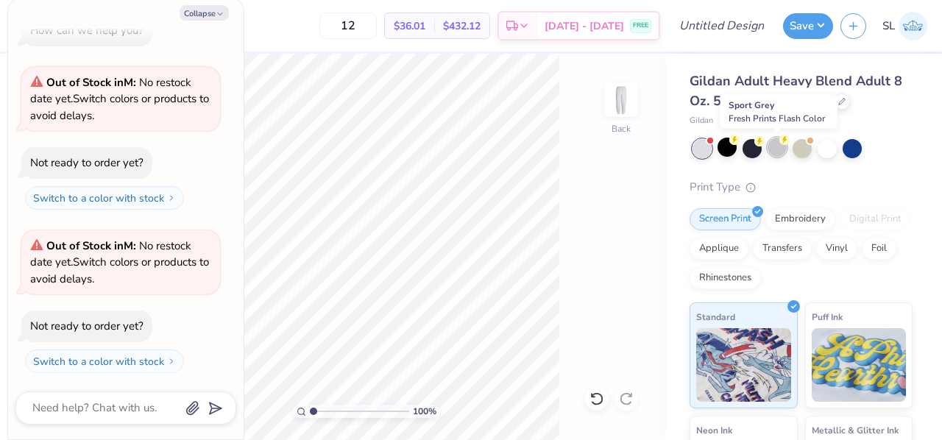
click at [782, 154] on div at bounding box center [776, 147] width 19 height 19
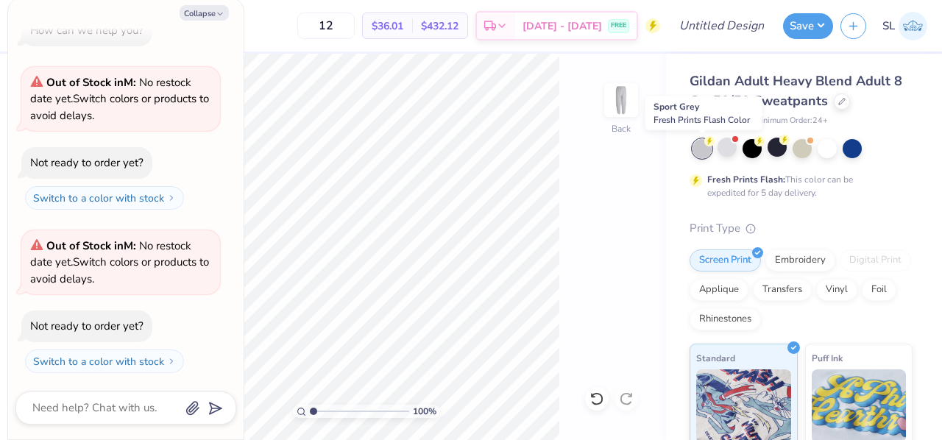
click at [708, 149] on div at bounding box center [701, 148] width 19 height 19
click at [144, 364] on button "Switch to a color with stock" at bounding box center [105, 362] width 159 height 24
type textarea "x"
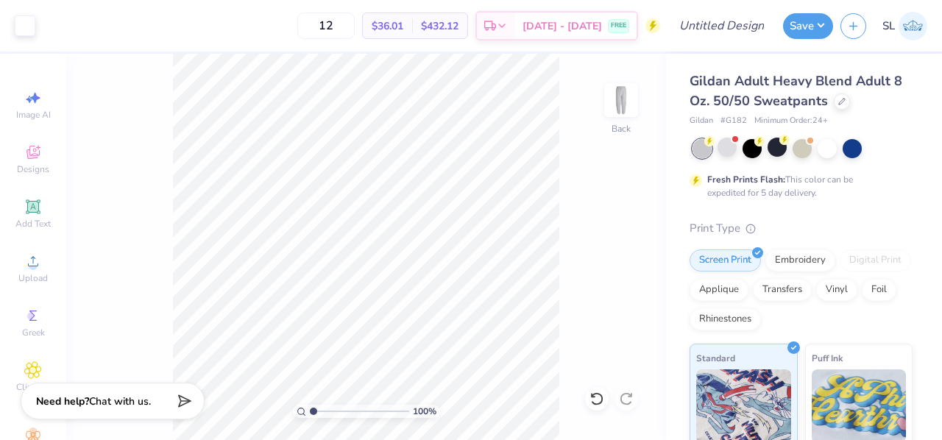
click at [561, 229] on div "100 % Back" at bounding box center [366, 247] width 600 height 386
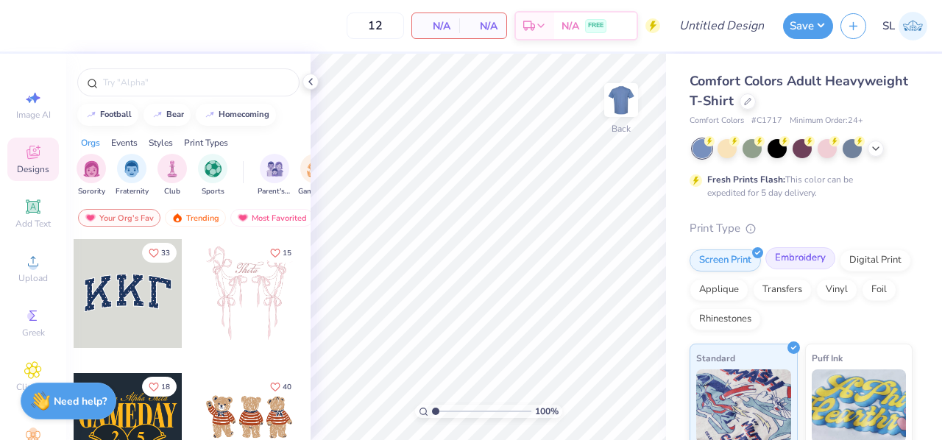
scroll to position [235, 0]
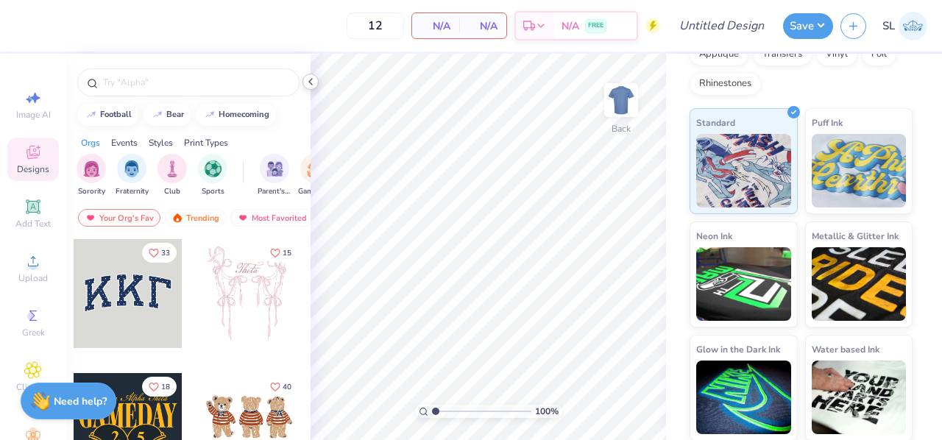
click at [310, 77] on icon at bounding box center [311, 82] width 12 height 12
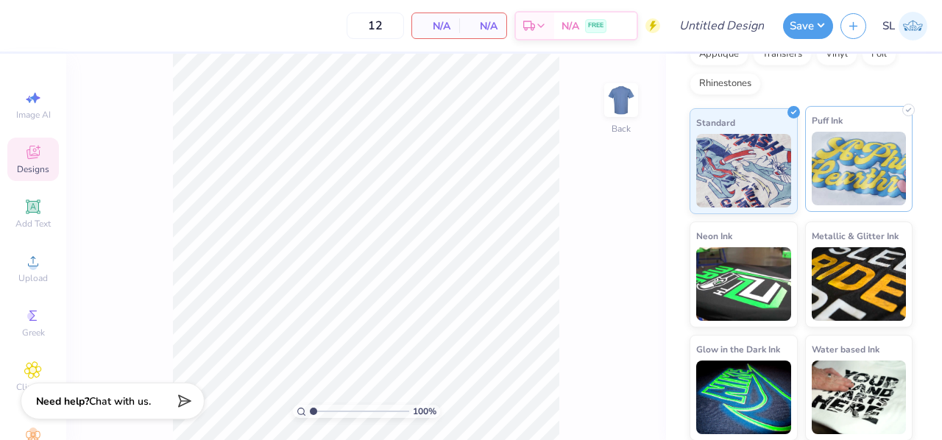
scroll to position [0, 0]
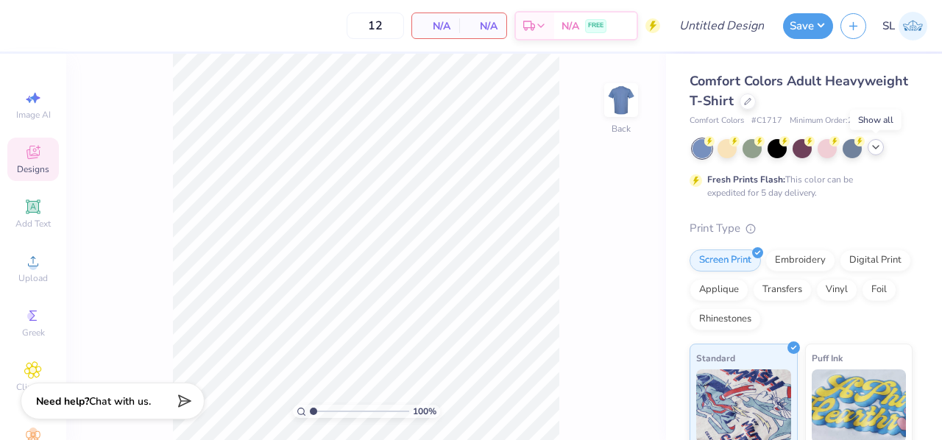
click at [871, 151] on icon at bounding box center [876, 147] width 12 height 12
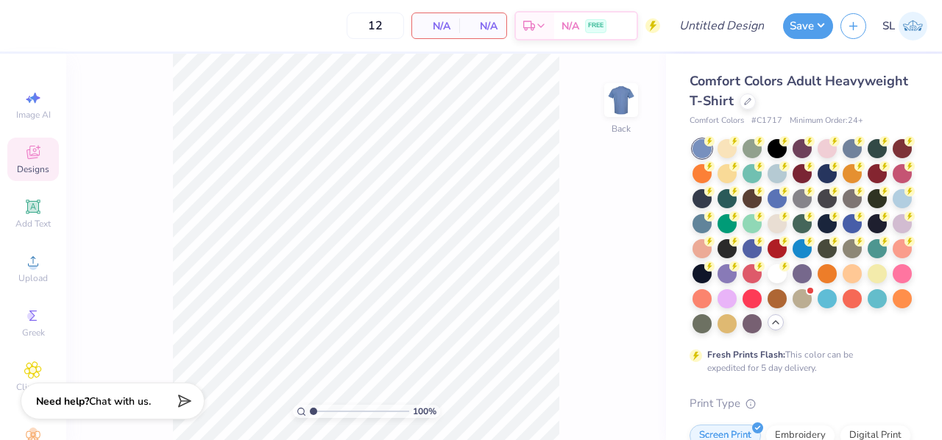
click at [817, 101] on span "Comfort Colors Adult Heavyweight T-Shirt" at bounding box center [798, 91] width 218 height 38
click at [751, 102] on icon at bounding box center [747, 99] width 7 height 7
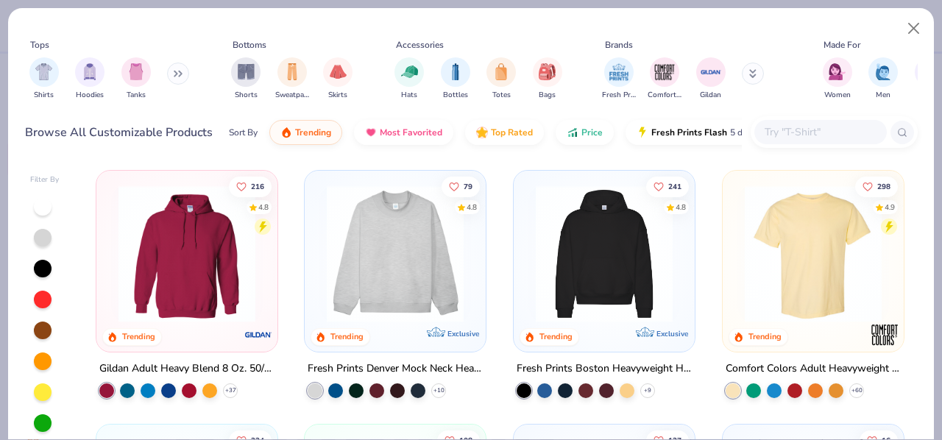
click at [169, 72] on div "Shirts Hoodies Tanks" at bounding box center [109, 78] width 169 height 54
click at [177, 72] on icon at bounding box center [175, 73] width 2 height 5
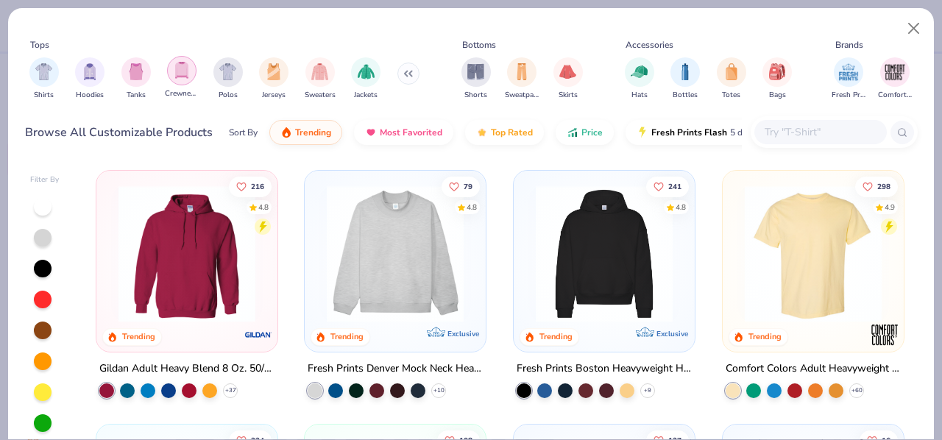
click at [188, 72] on img "filter for Crewnecks" at bounding box center [182, 70] width 16 height 17
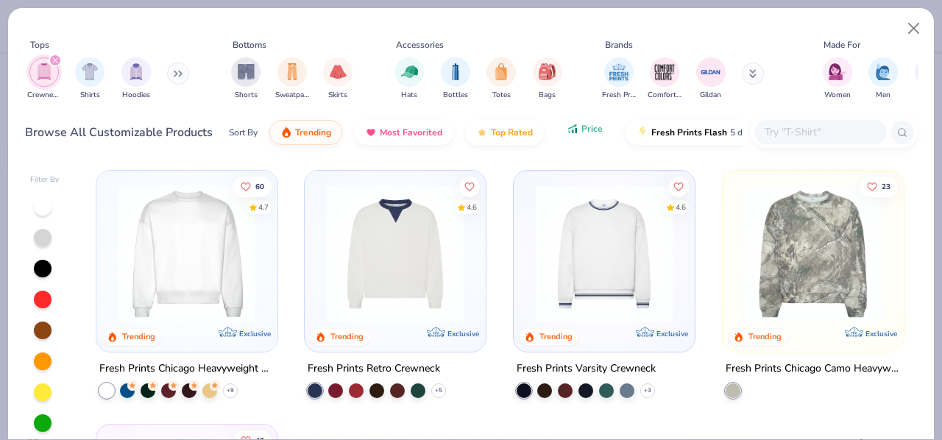
click at [567, 130] on icon "button" at bounding box center [572, 128] width 12 height 13
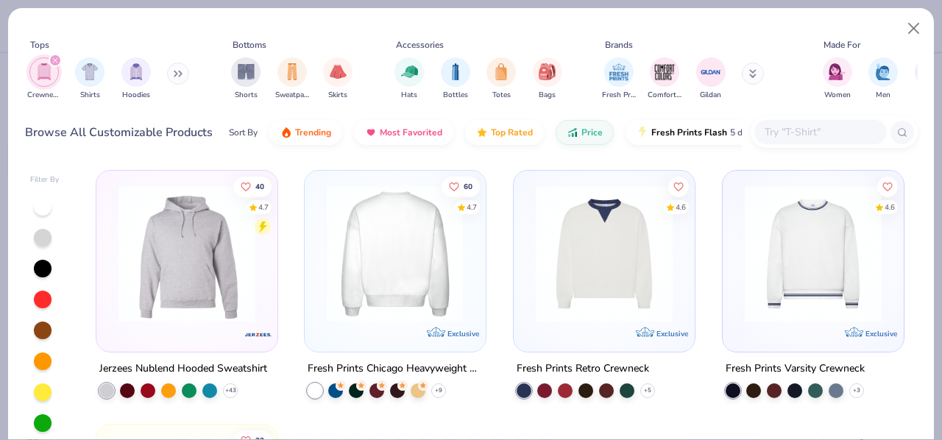
click at [422, 243] on img at bounding box center [395, 253] width 152 height 137
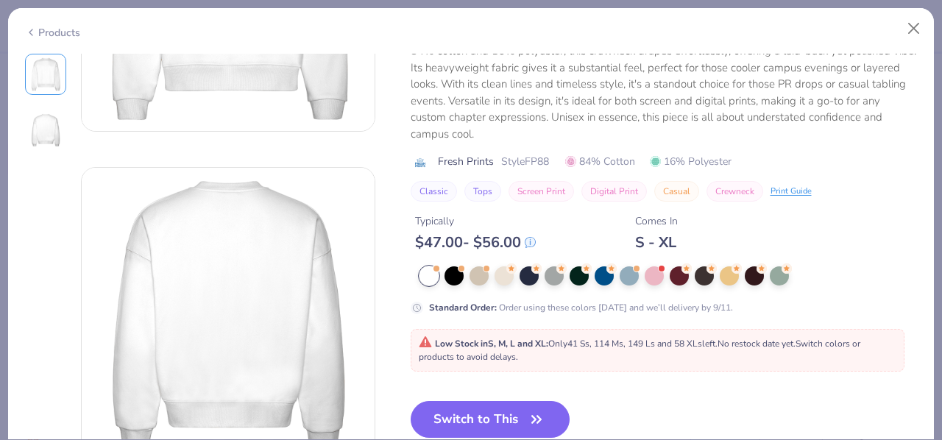
scroll to position [315, 0]
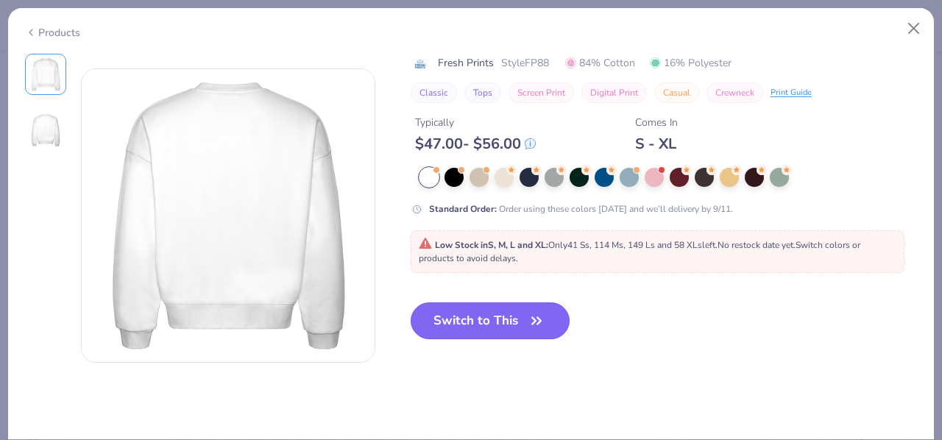
click at [498, 327] on button "Switch to This" at bounding box center [490, 320] width 160 height 37
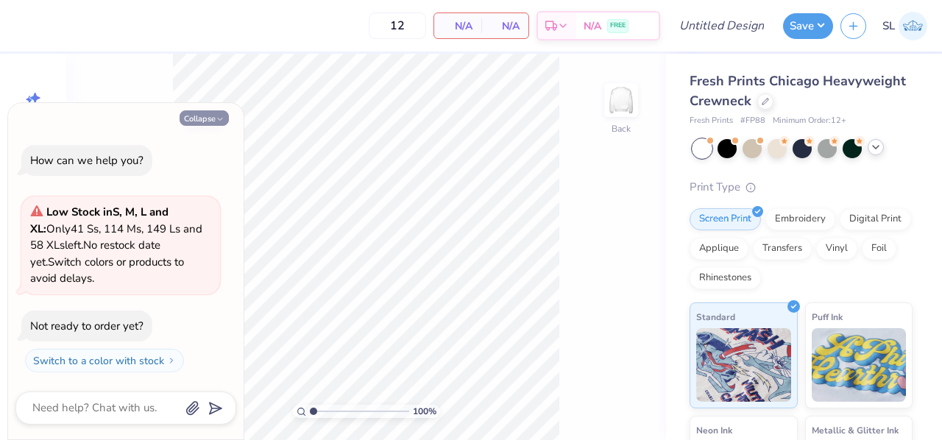
click at [211, 119] on button "Collapse" at bounding box center [203, 117] width 49 height 15
type textarea "x"
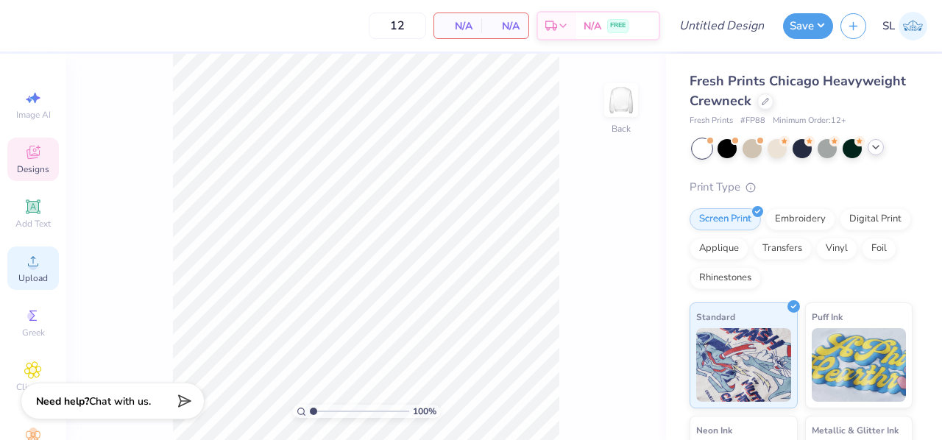
click at [29, 277] on span "Upload" at bounding box center [32, 278] width 29 height 12
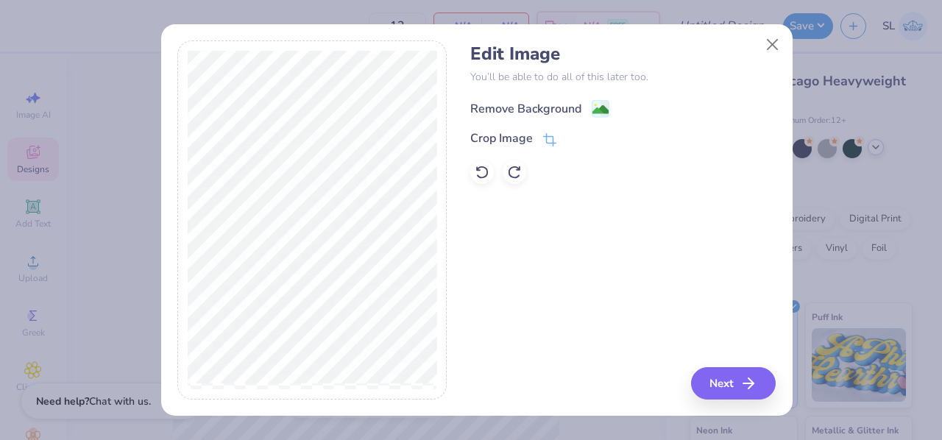
click at [540, 113] on div "Remove Background" at bounding box center [525, 109] width 111 height 18
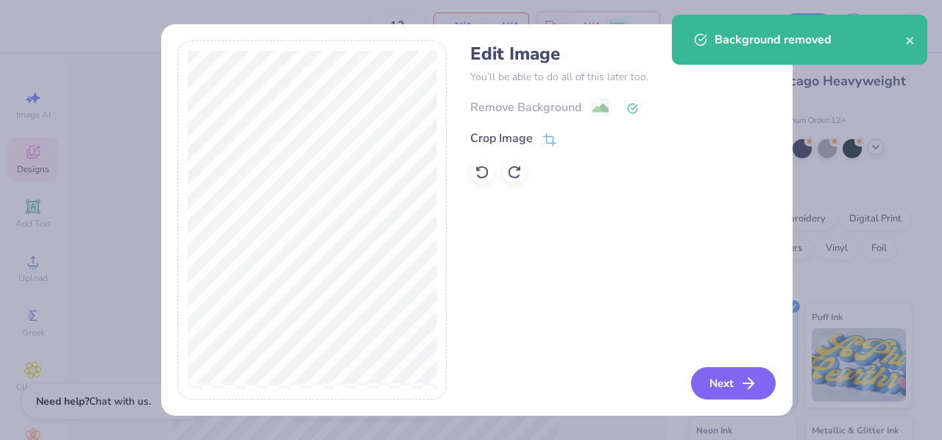
click at [731, 376] on button "Next" at bounding box center [733, 383] width 85 height 32
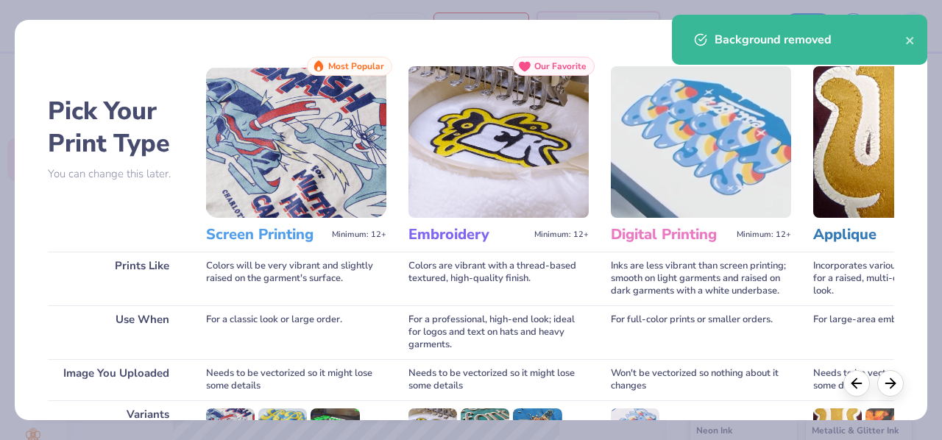
scroll to position [219, 0]
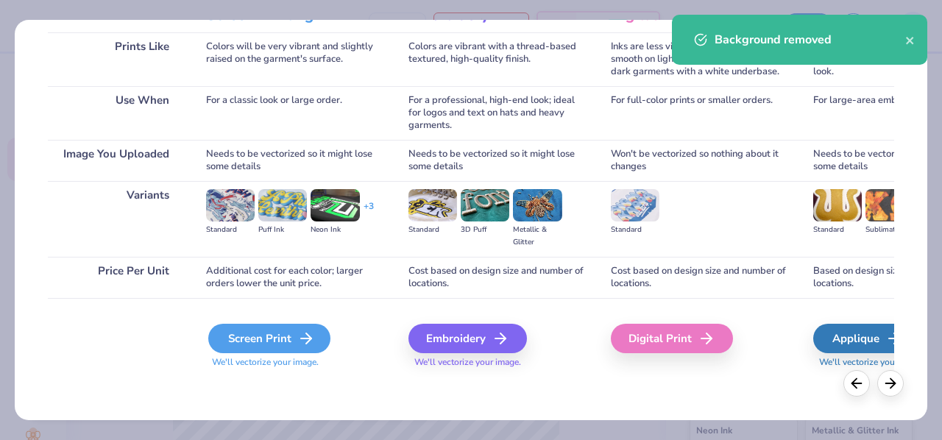
click at [291, 339] on div "Screen Print" at bounding box center [269, 338] width 122 height 29
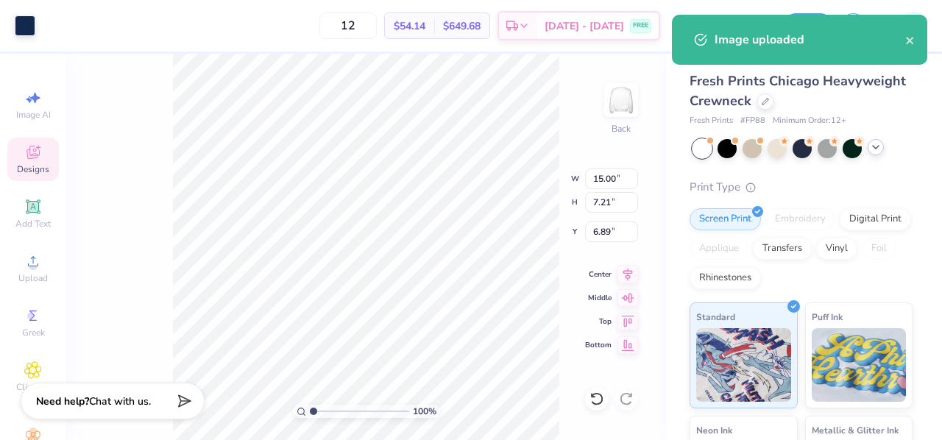
type input "3.00"
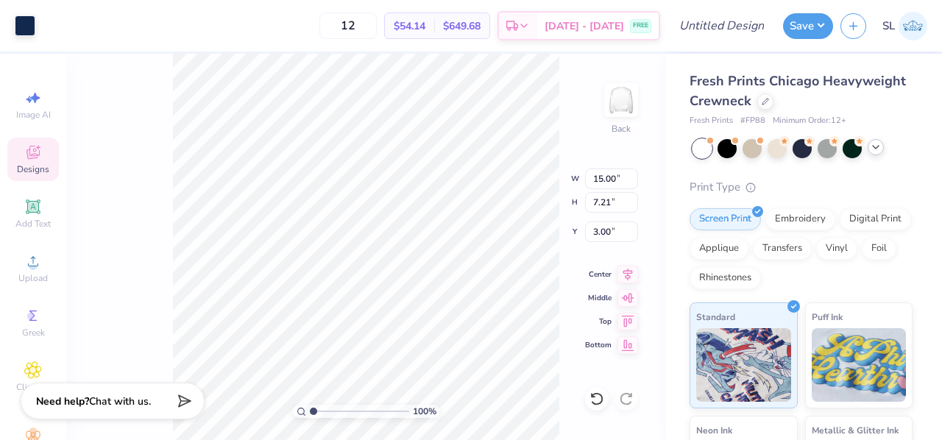
click at [875, 146] on icon at bounding box center [876, 147] width 12 height 12
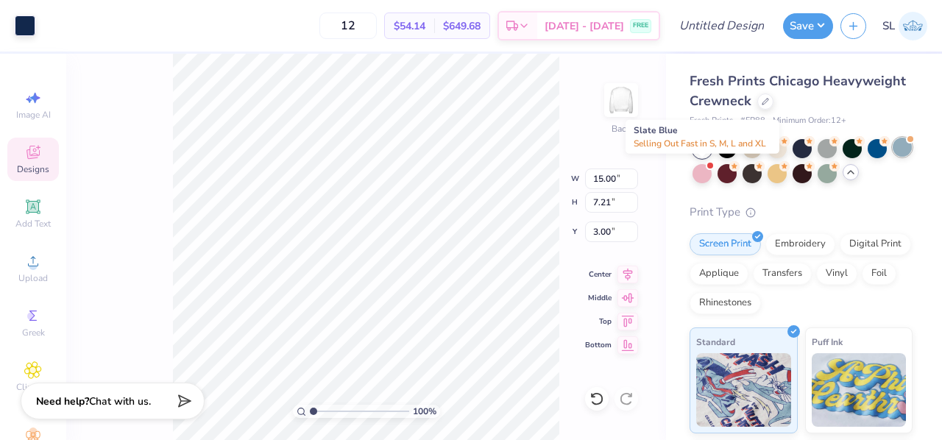
click at [892, 157] on div at bounding box center [901, 147] width 19 height 19
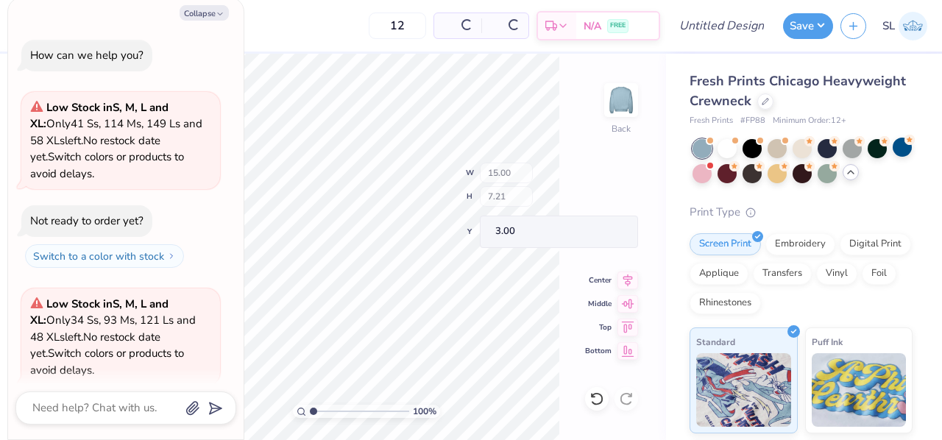
scroll to position [91, 0]
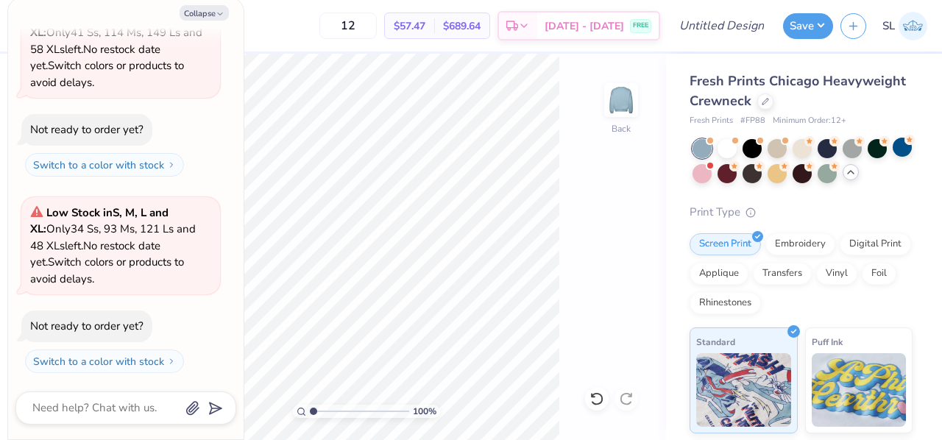
click at [600, 210] on div "100 % Back" at bounding box center [366, 247] width 600 height 386
click at [216, 10] on icon "button" at bounding box center [220, 14] width 9 height 9
type textarea "x"
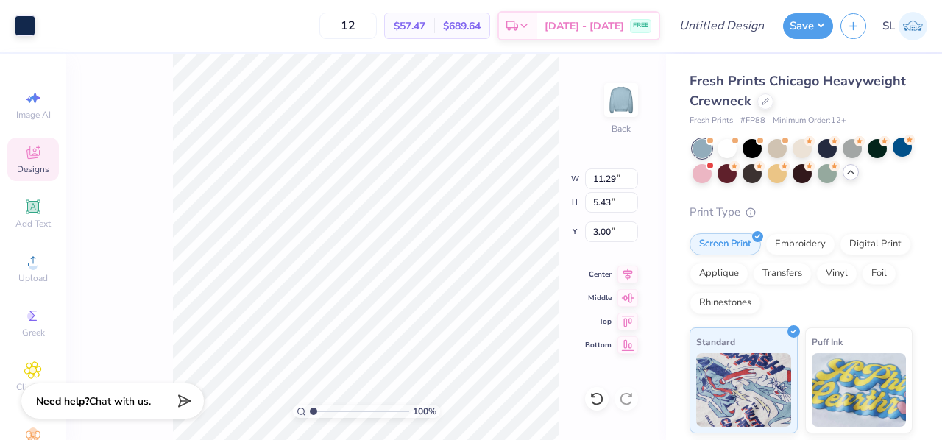
type input "11.29"
type input "5.43"
click at [425, 26] on span "$57.47" at bounding box center [410, 25] width 32 height 15
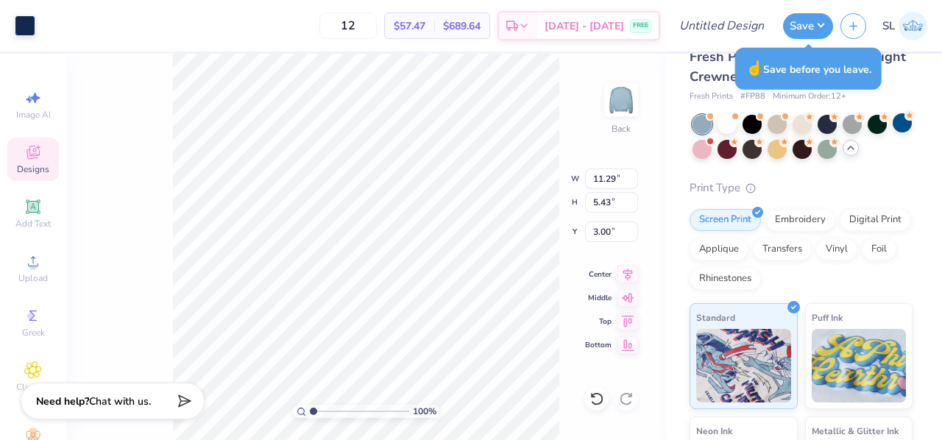
scroll to position [0, 0]
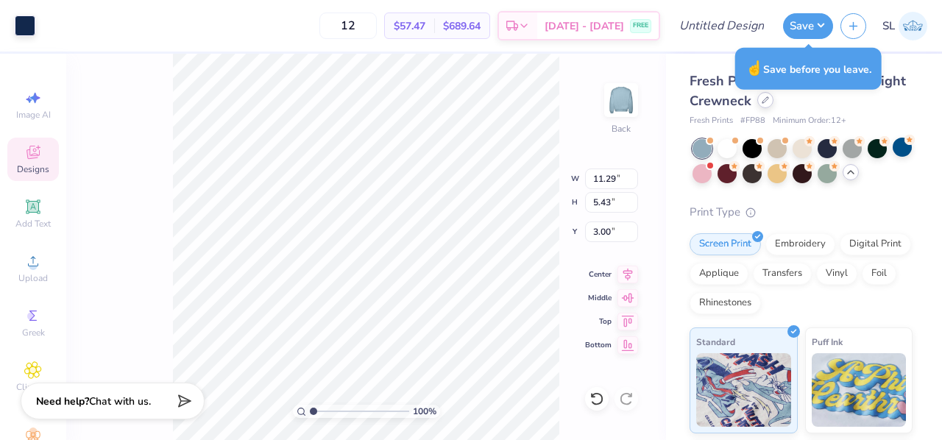
click at [769, 99] on icon at bounding box center [764, 99] width 7 height 7
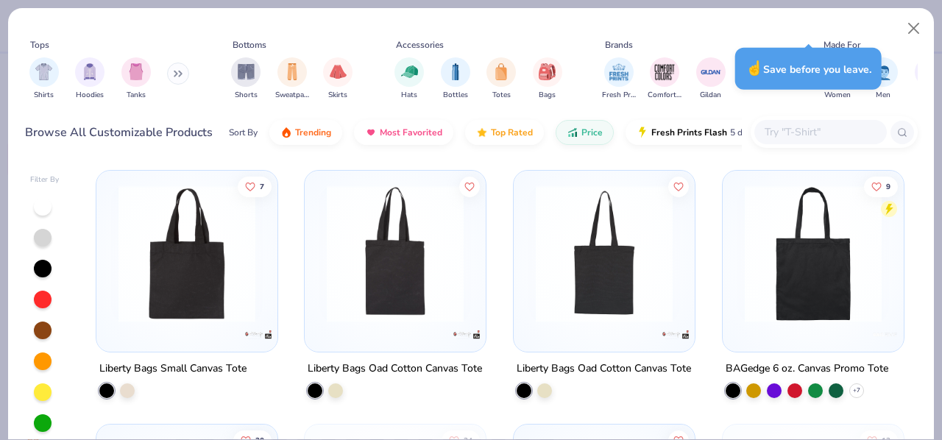
click at [173, 71] on button at bounding box center [178, 74] width 22 height 22
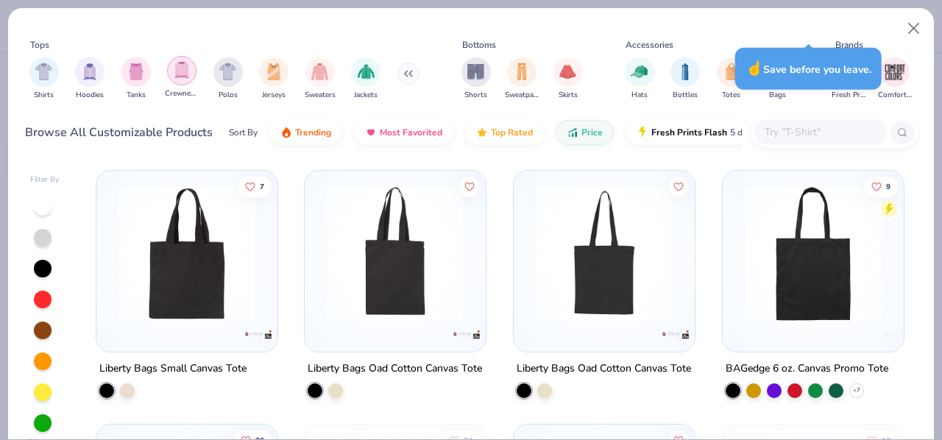
click at [185, 76] on img "filter for Crewnecks" at bounding box center [182, 70] width 16 height 17
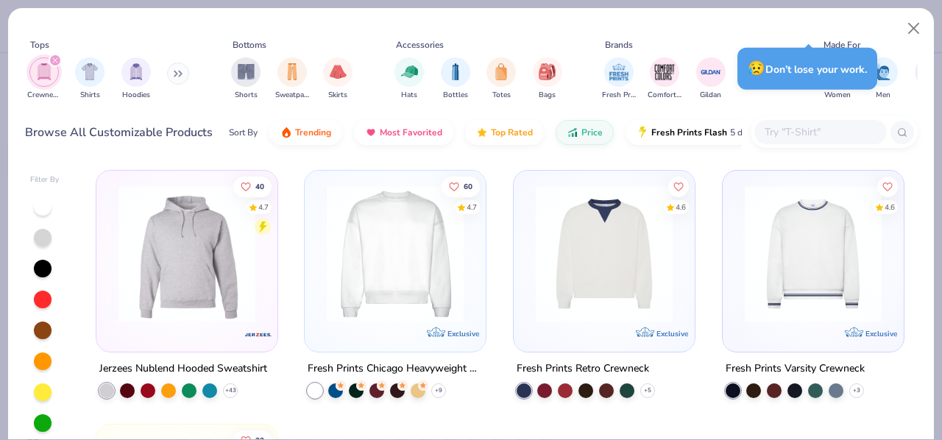
click at [177, 76] on icon at bounding box center [175, 73] width 2 height 5
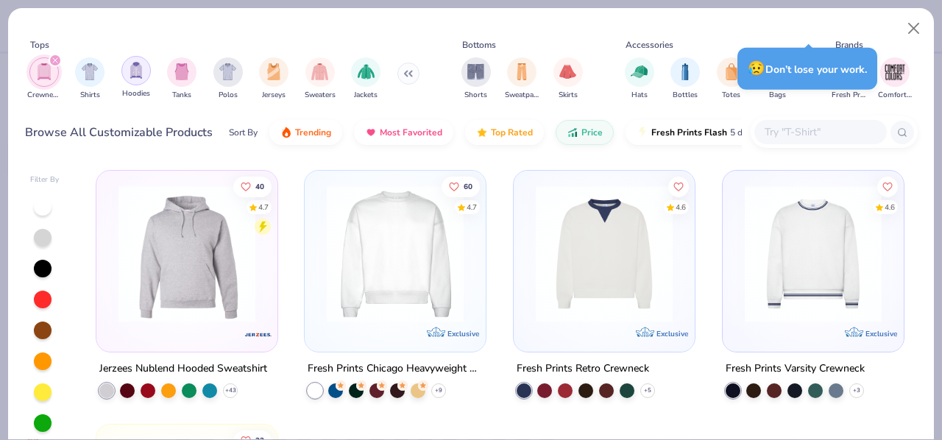
click at [138, 77] on img "filter for Hoodies" at bounding box center [136, 70] width 16 height 17
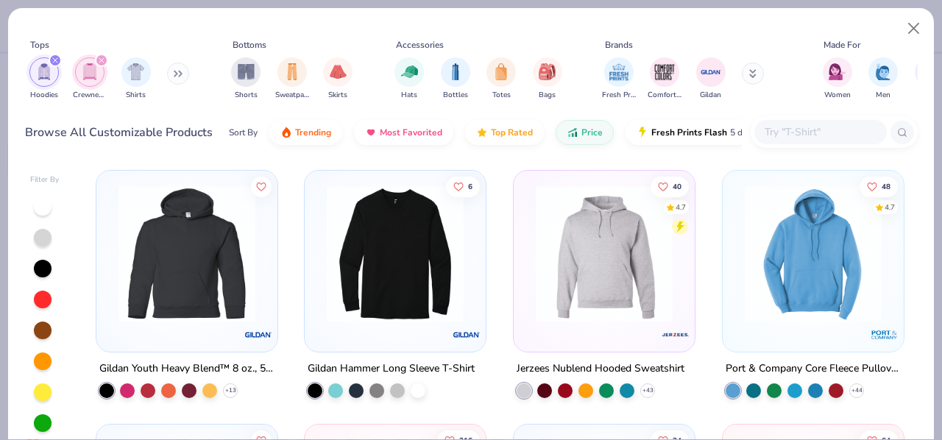
click at [182, 73] on icon at bounding box center [178, 73] width 9 height 7
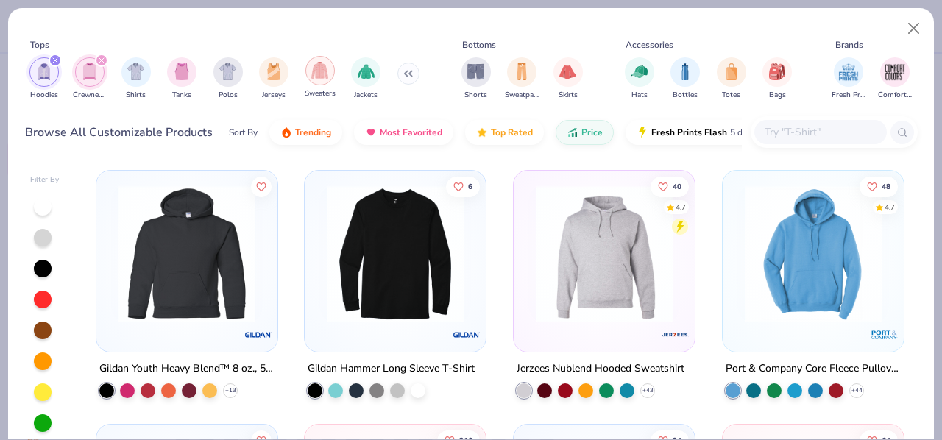
click at [325, 76] on img "filter for Sweaters" at bounding box center [319, 70] width 17 height 17
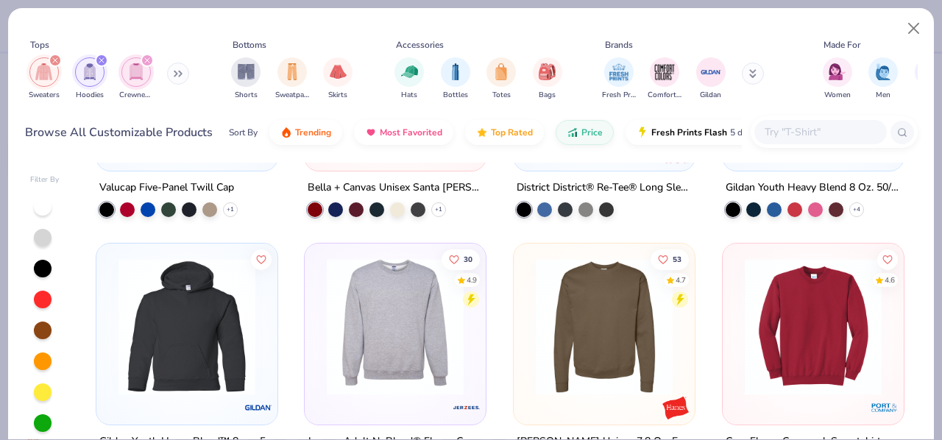
scroll to position [222, 0]
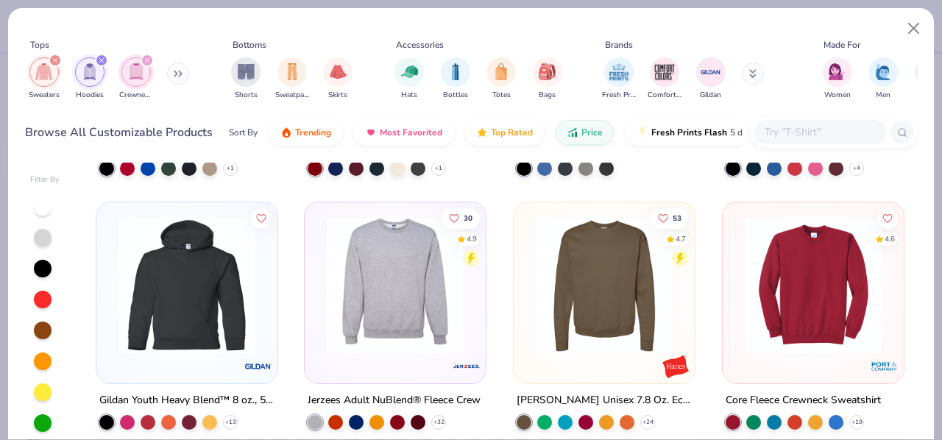
click at [540, 313] on img at bounding box center [604, 285] width 152 height 137
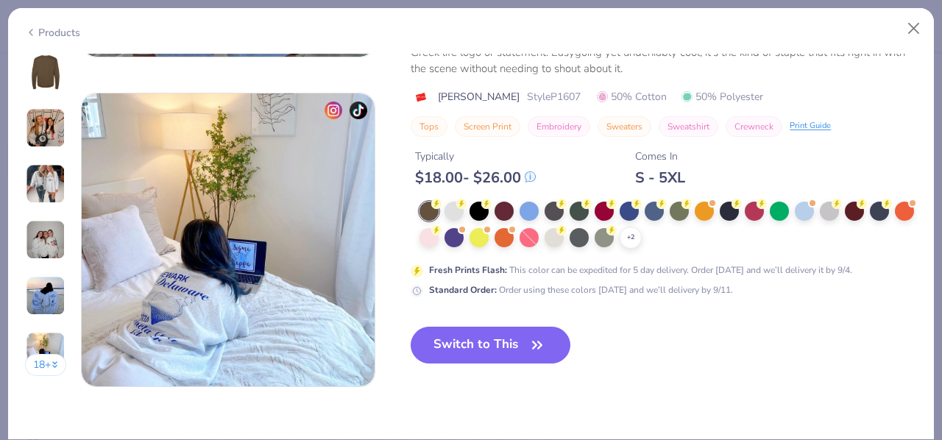
scroll to position [2010, 0]
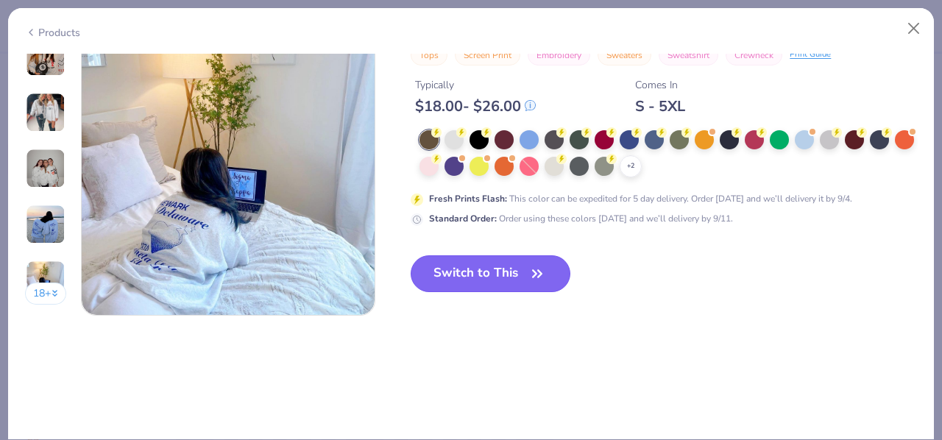
click at [484, 280] on button "Switch to This" at bounding box center [490, 273] width 160 height 37
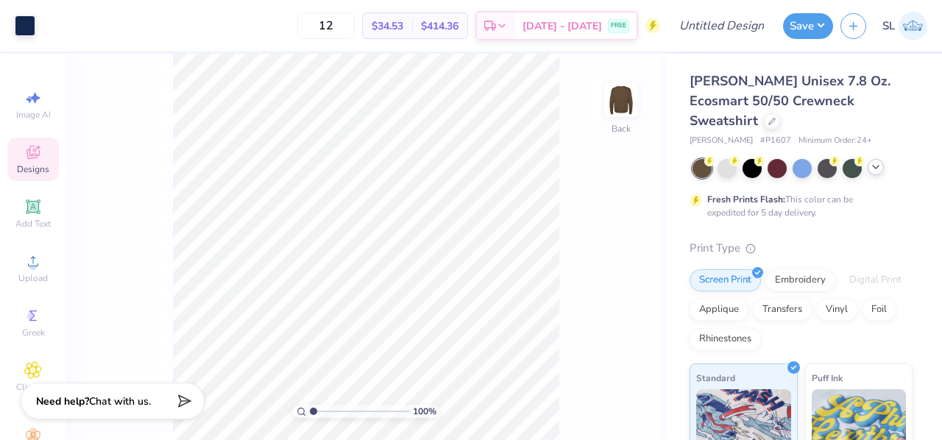
click at [872, 161] on icon at bounding box center [876, 167] width 12 height 12
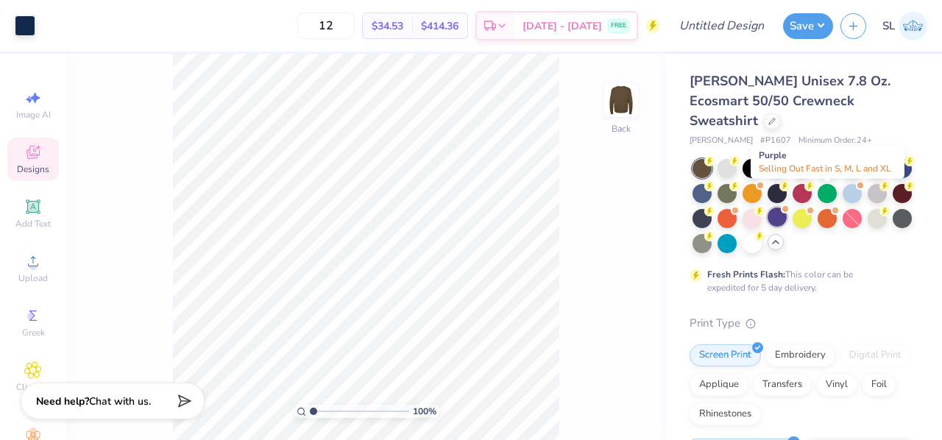
click at [786, 207] on div at bounding box center [776, 216] width 19 height 19
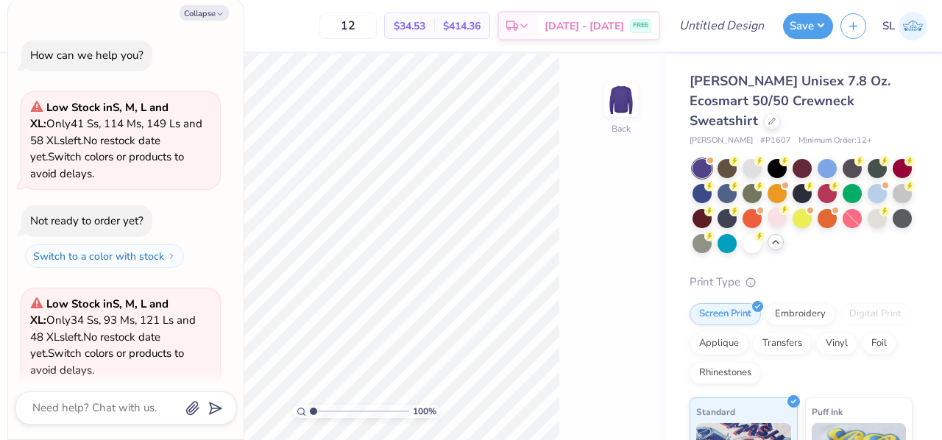
scroll to position [315, 0]
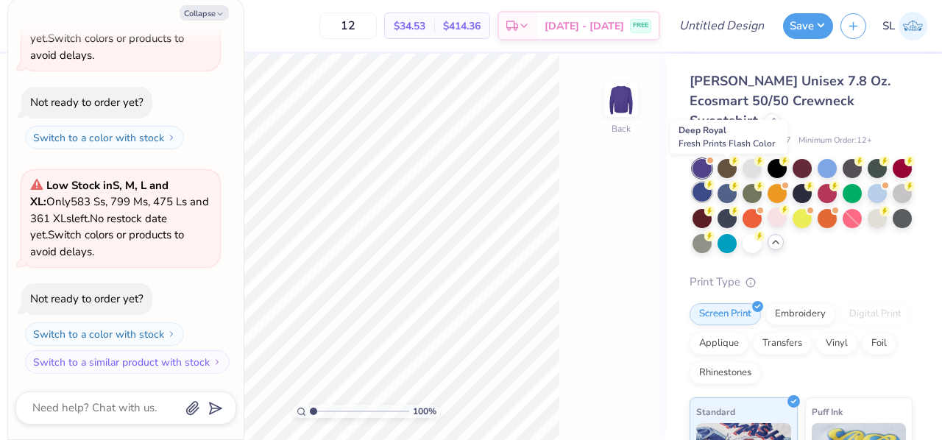
click at [711, 182] on div at bounding box center [701, 191] width 19 height 19
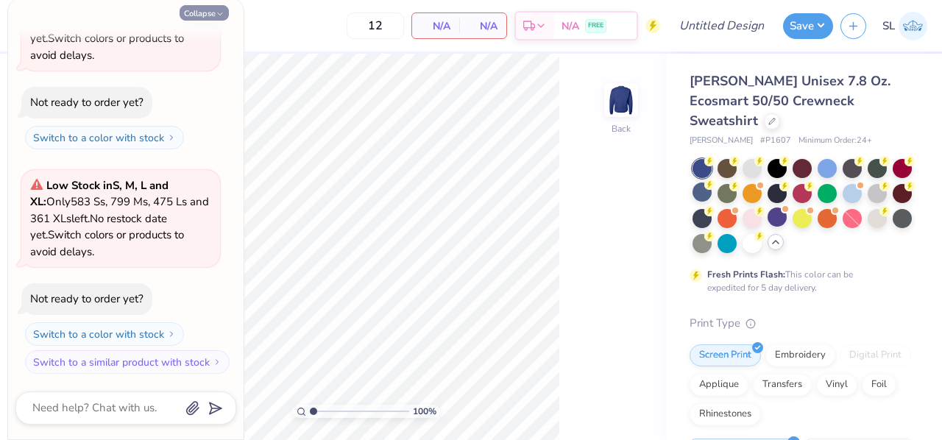
click at [216, 11] on icon "button" at bounding box center [220, 14] width 9 height 9
type textarea "x"
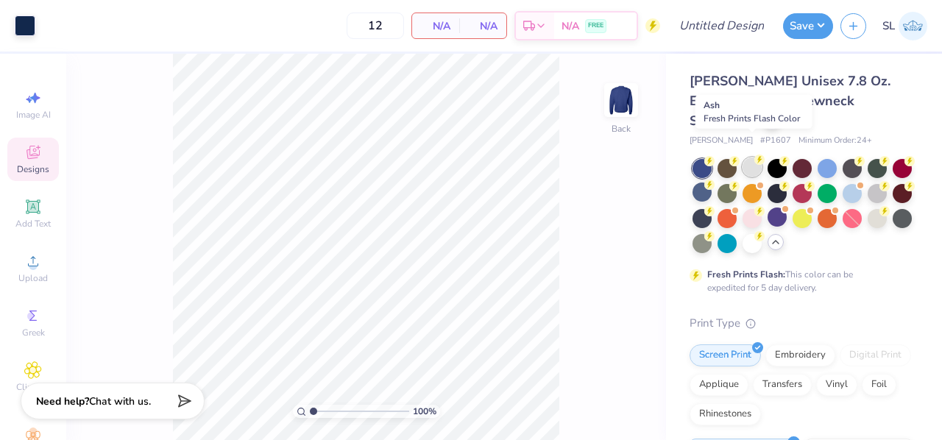
click at [758, 157] on div at bounding box center [751, 166] width 19 height 19
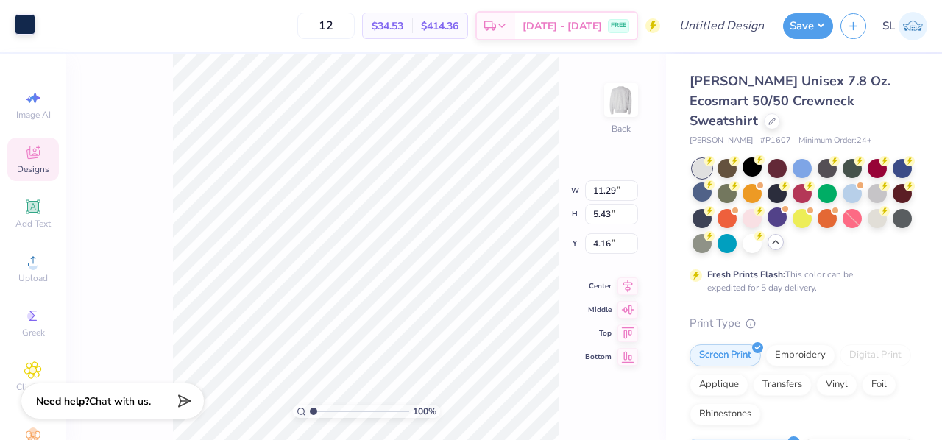
click at [27, 20] on div at bounding box center [25, 24] width 21 height 21
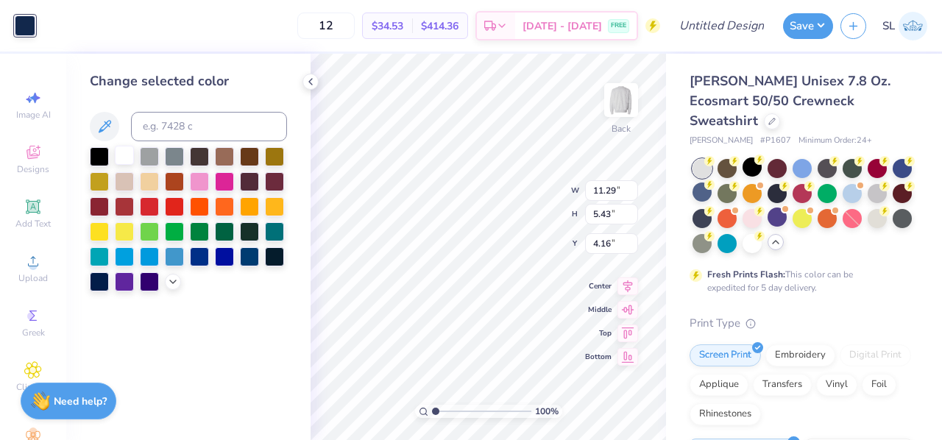
click at [121, 154] on div at bounding box center [124, 155] width 19 height 19
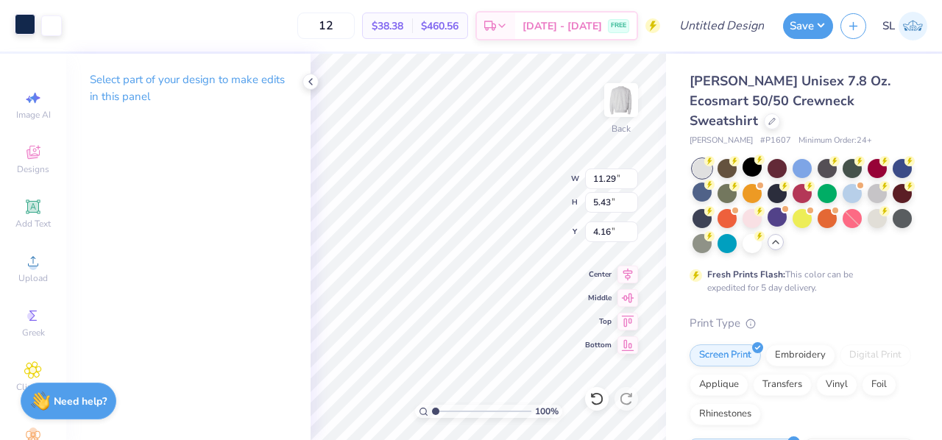
click at [24, 25] on div at bounding box center [25, 24] width 21 height 21
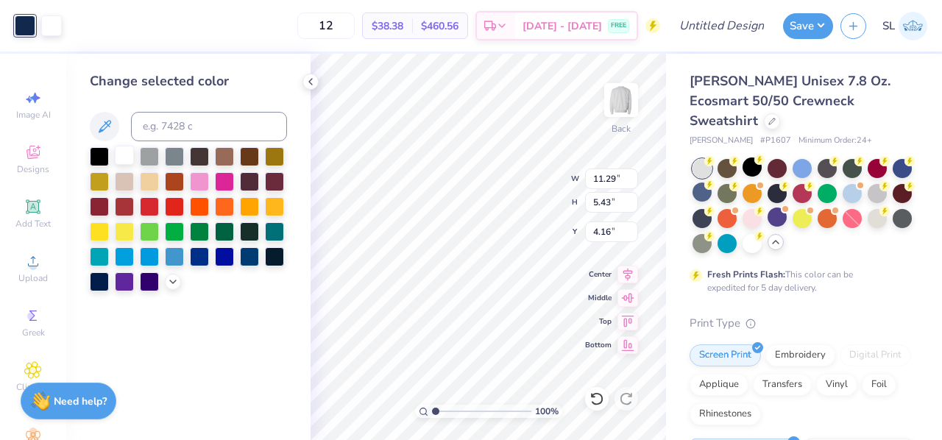
click at [122, 157] on div at bounding box center [124, 155] width 19 height 19
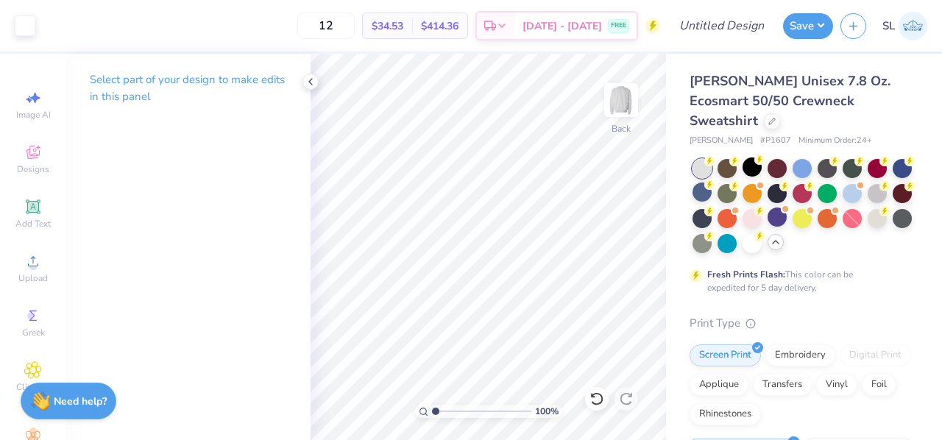
click at [307, 92] on div "Select part of your design to make edits in this panel" at bounding box center [188, 94] width 244 height 80
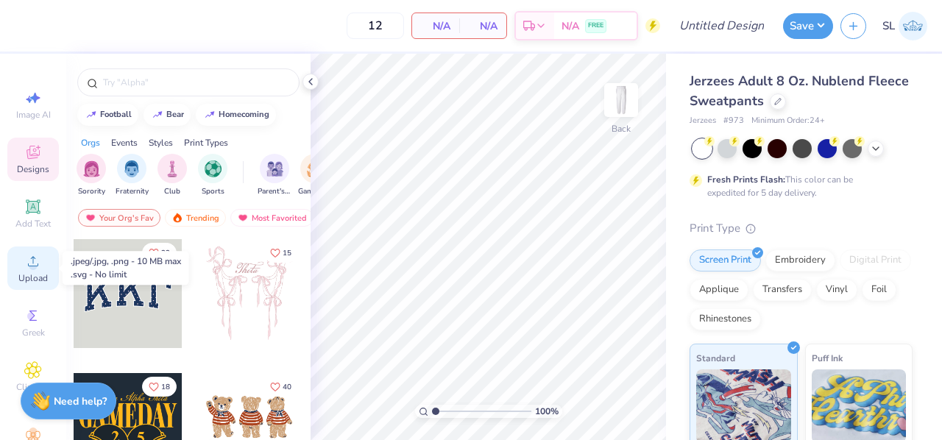
click at [24, 264] on icon at bounding box center [33, 261] width 18 height 18
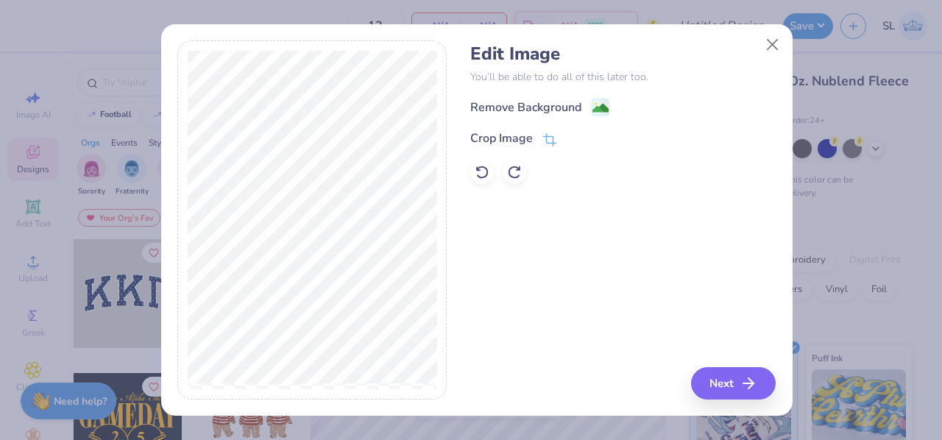
click at [546, 121] on div "Remove Background Crop Image" at bounding box center [622, 141] width 305 height 86
click at [533, 107] on div "Remove Background" at bounding box center [525, 109] width 111 height 18
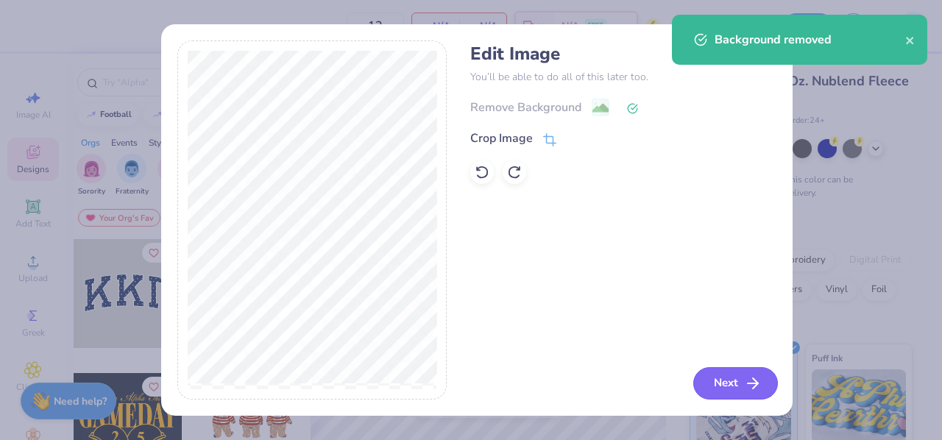
click at [723, 385] on button "Next" at bounding box center [735, 383] width 85 height 32
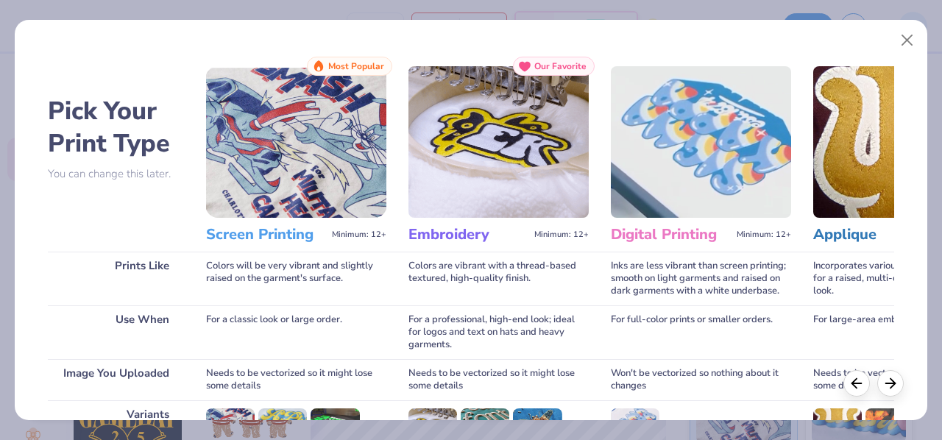
scroll to position [219, 0]
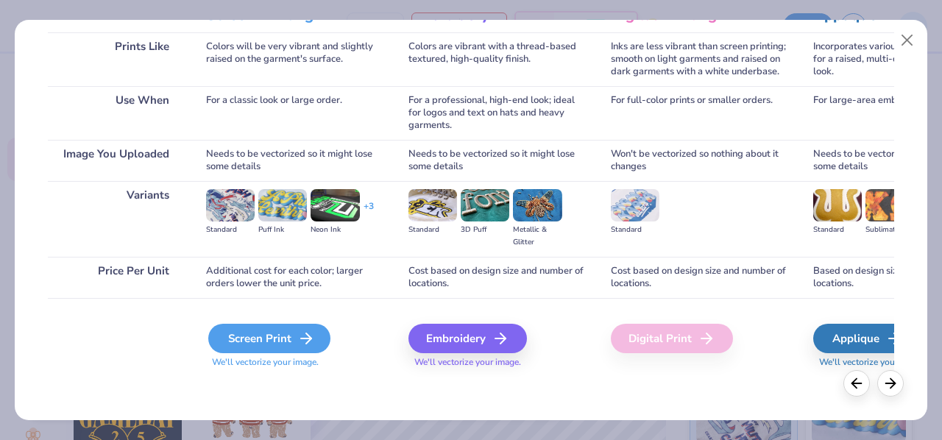
click at [288, 344] on div "Screen Print" at bounding box center [269, 338] width 122 height 29
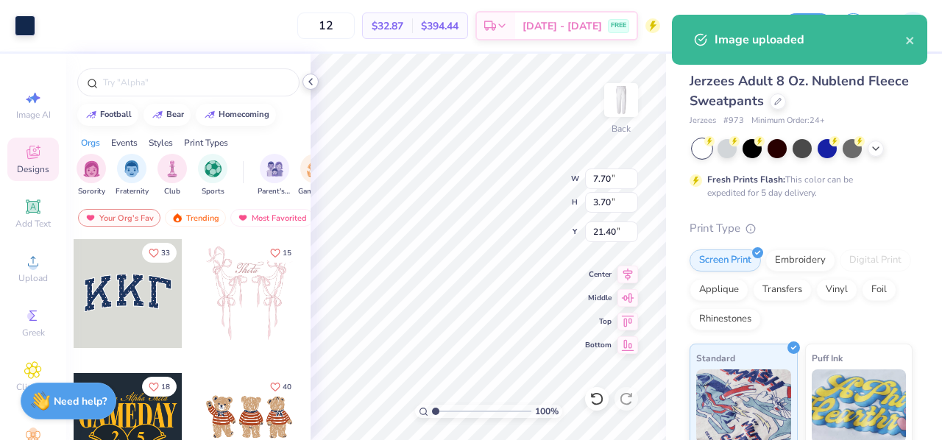
click at [309, 82] on polyline at bounding box center [310, 82] width 3 height 6
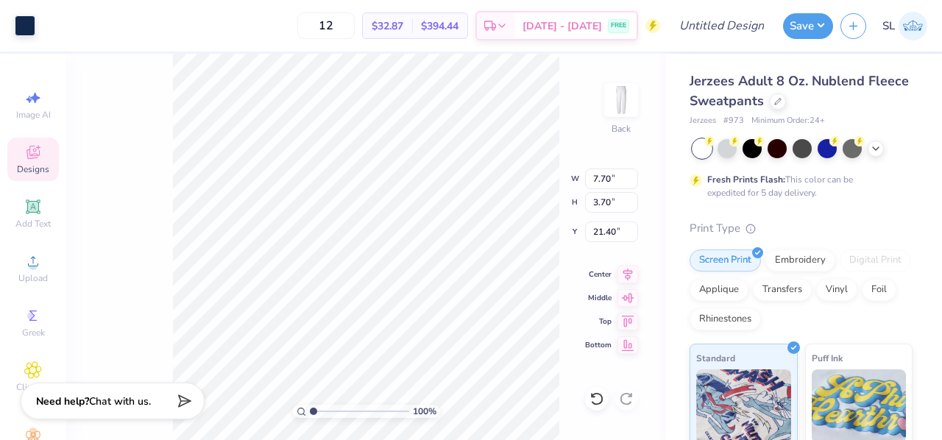
type input "5.87"
type input "2.70"
type input "7.12"
type input "3.42"
type input "2.90"
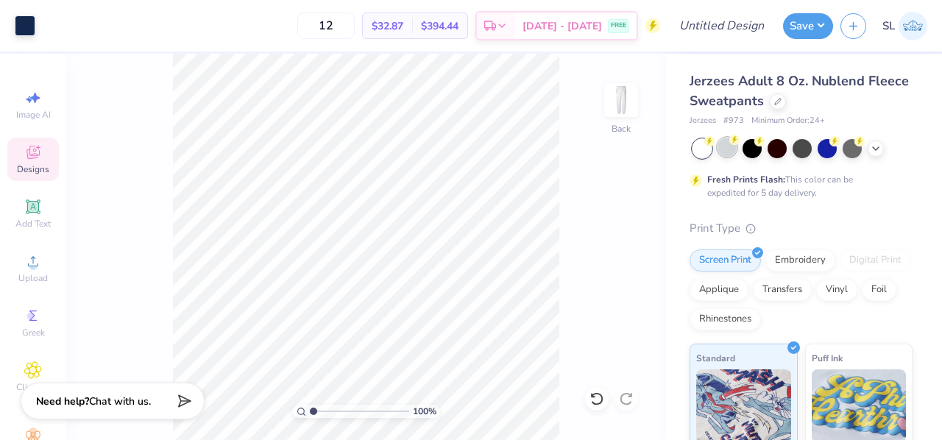
click at [733, 149] on div at bounding box center [726, 147] width 19 height 19
click at [831, 157] on div at bounding box center [826, 147] width 19 height 19
click at [722, 152] on div at bounding box center [726, 147] width 19 height 19
